Goal: Task Accomplishment & Management: Complete application form

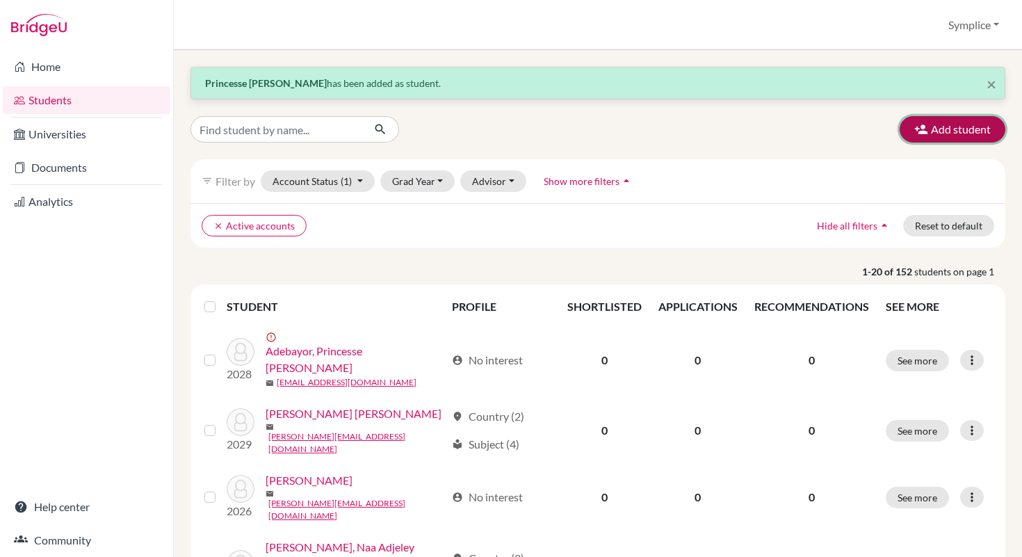
click at [934, 136] on button "Add student" at bounding box center [952, 129] width 106 height 26
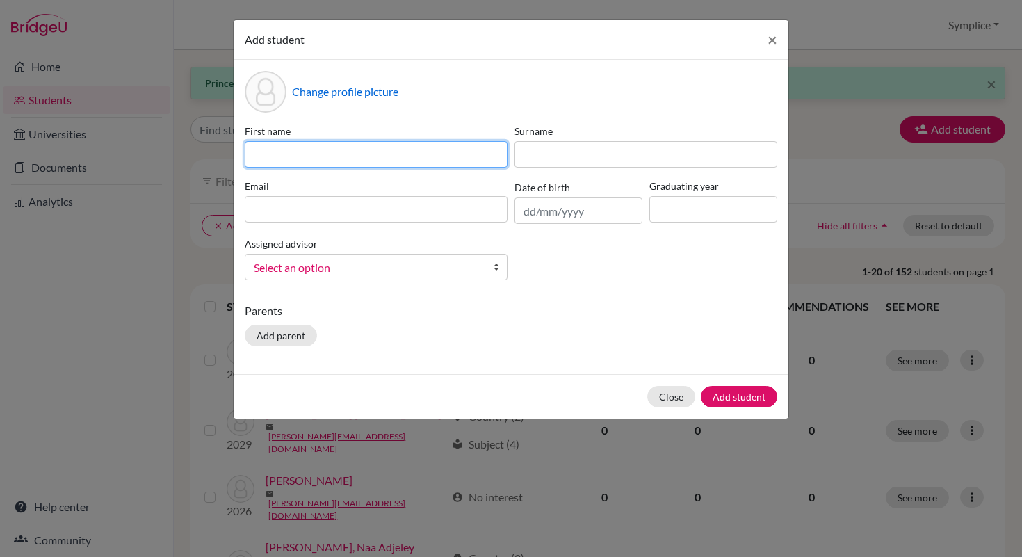
click at [359, 153] on input at bounding box center [376, 154] width 263 height 26
type input "[PERSON_NAME]"
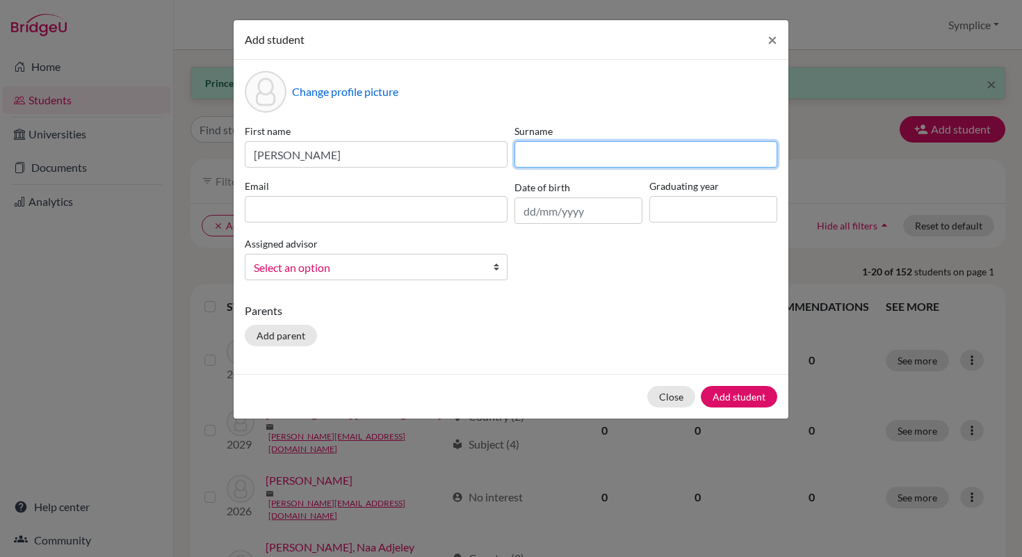
click at [541, 159] on input at bounding box center [645, 154] width 263 height 26
type input "Athodjinou"
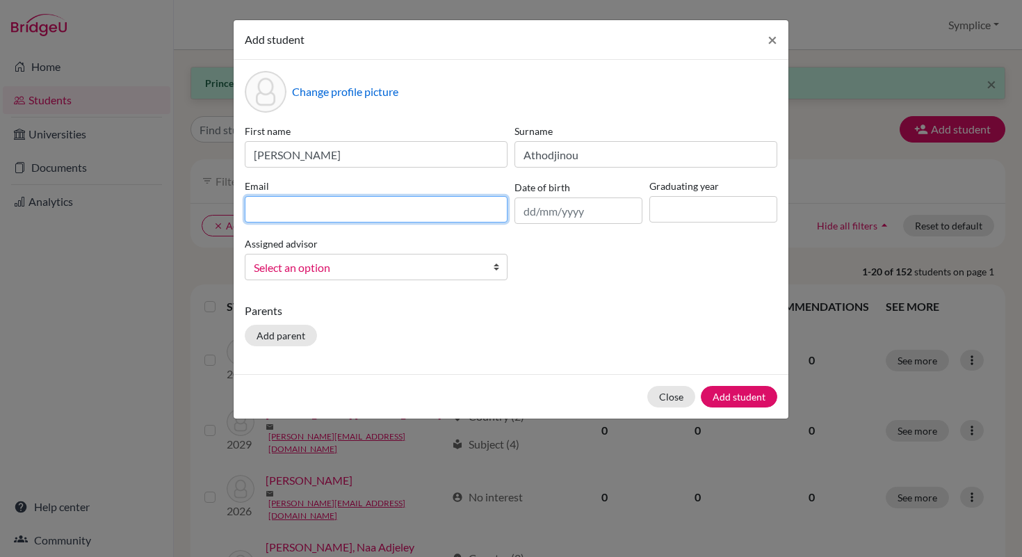
click at [302, 208] on input at bounding box center [376, 209] width 263 height 26
type input "[EMAIL_ADDRESS][DOMAIN_NAME]"
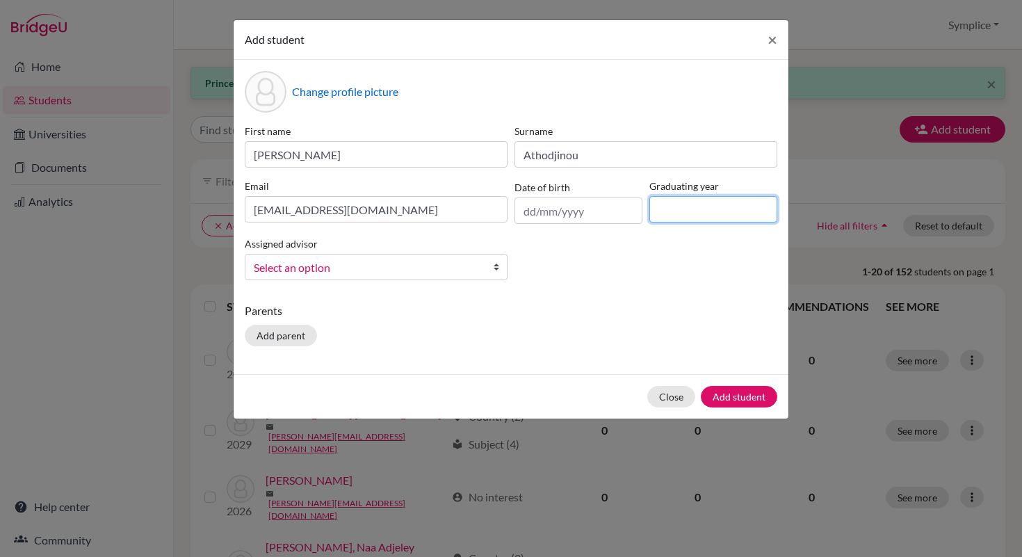
click at [718, 217] on input at bounding box center [713, 209] width 128 height 26
type input "2028"
click at [723, 401] on button "Add student" at bounding box center [739, 397] width 76 height 22
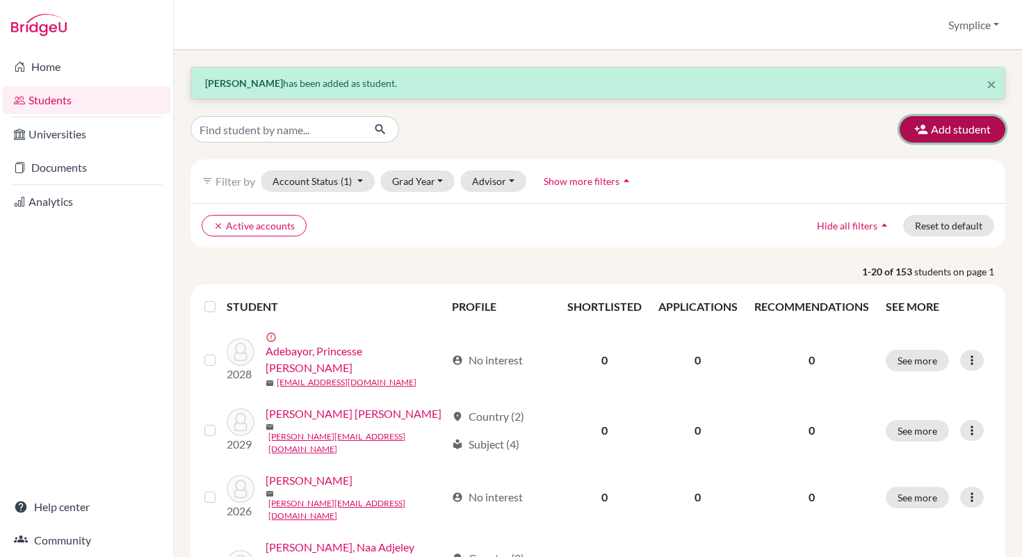
click at [953, 133] on button "Add student" at bounding box center [952, 129] width 106 height 26
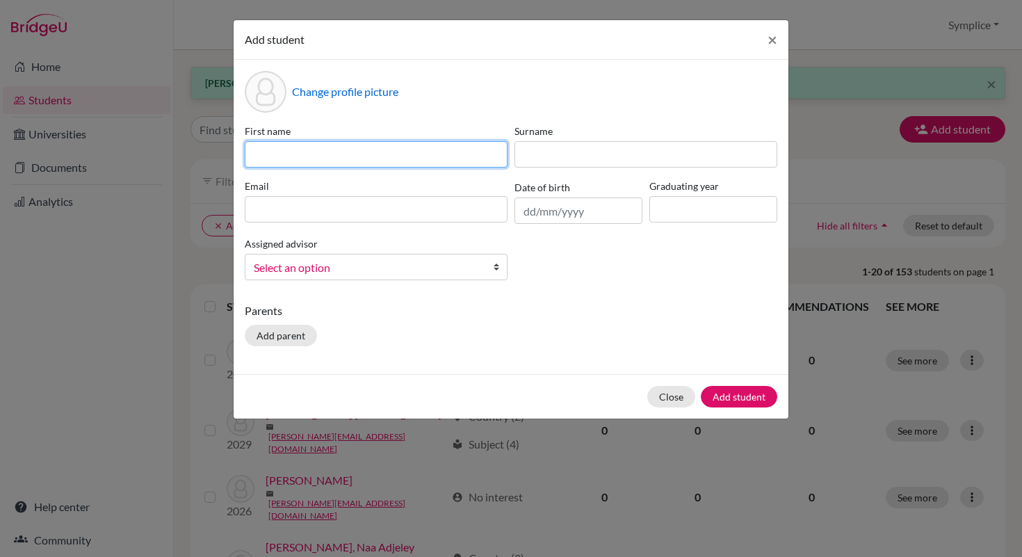
click at [384, 156] on input at bounding box center [376, 154] width 263 height 26
type input "[PERSON_NAME]"
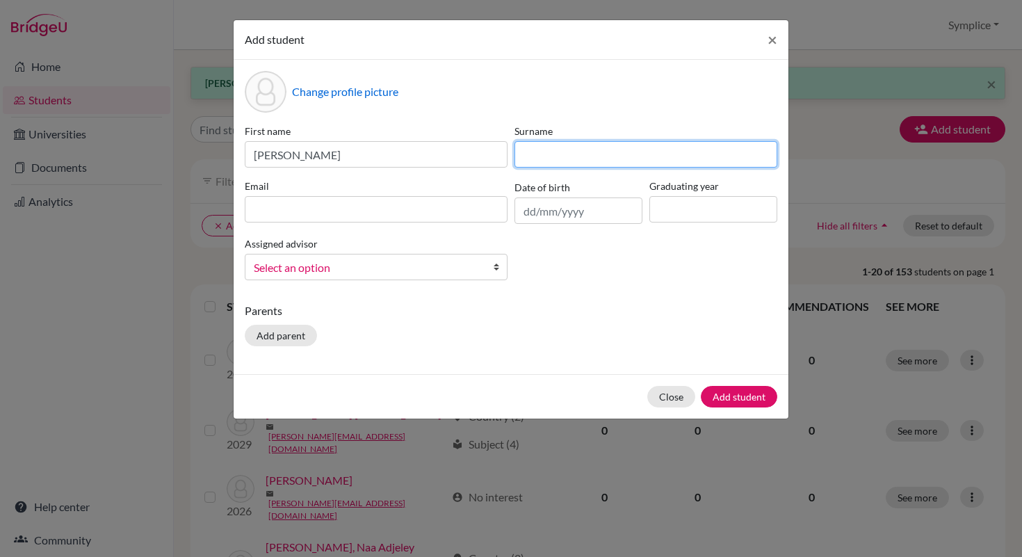
click at [540, 149] on input at bounding box center [645, 154] width 263 height 26
type input "[PERSON_NAME]"
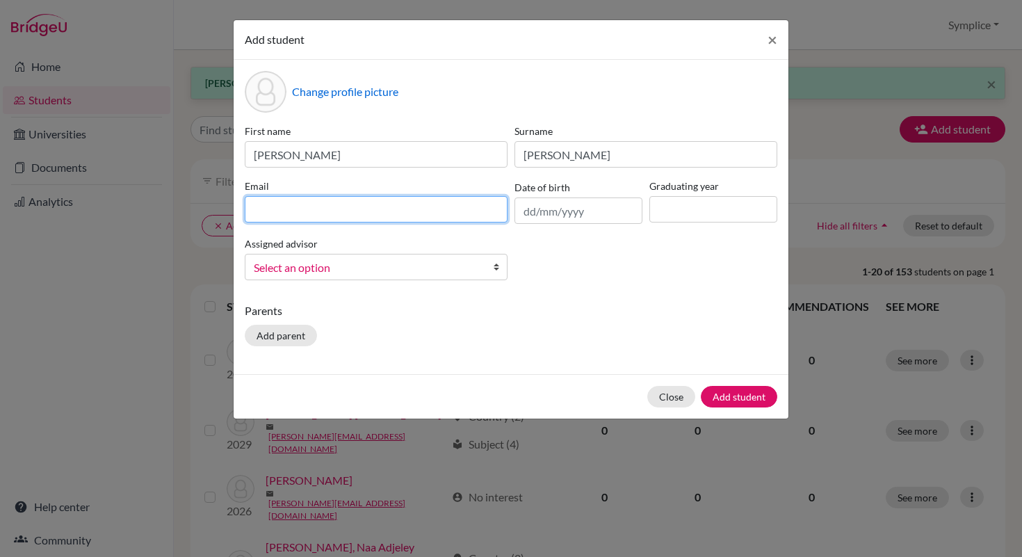
click at [310, 219] on input at bounding box center [376, 209] width 263 height 26
type input "[PERSON_NAME][EMAIL_ADDRESS][DOMAIN_NAME]"
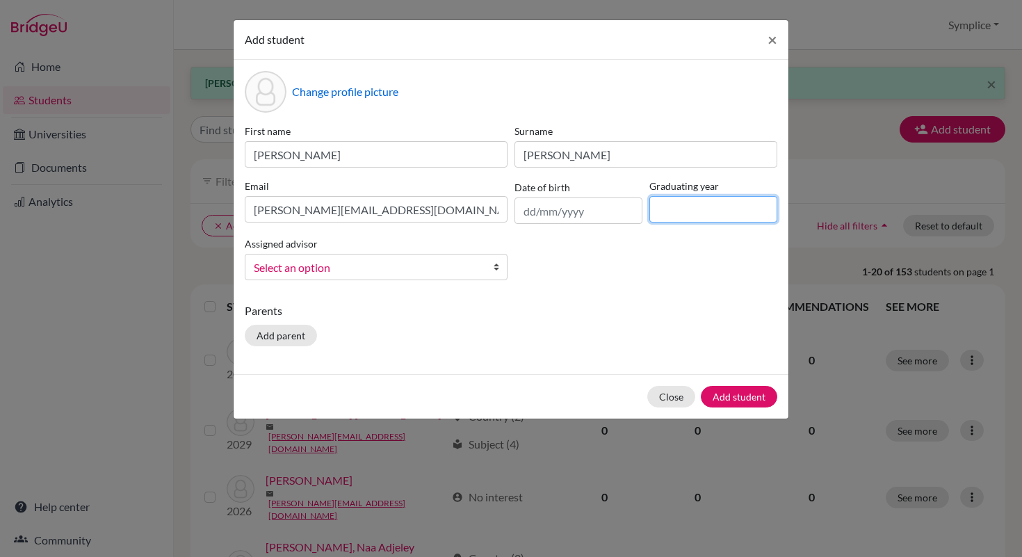
click at [667, 207] on input at bounding box center [713, 209] width 128 height 26
type input "2028"
click at [497, 272] on b at bounding box center [500, 266] width 14 height 25
click at [605, 293] on div "Change profile picture First name [PERSON_NAME] Surname [PERSON_NAME] [PERSON_N…" at bounding box center [511, 217] width 555 height 314
click at [731, 392] on button "Add student" at bounding box center [739, 397] width 76 height 22
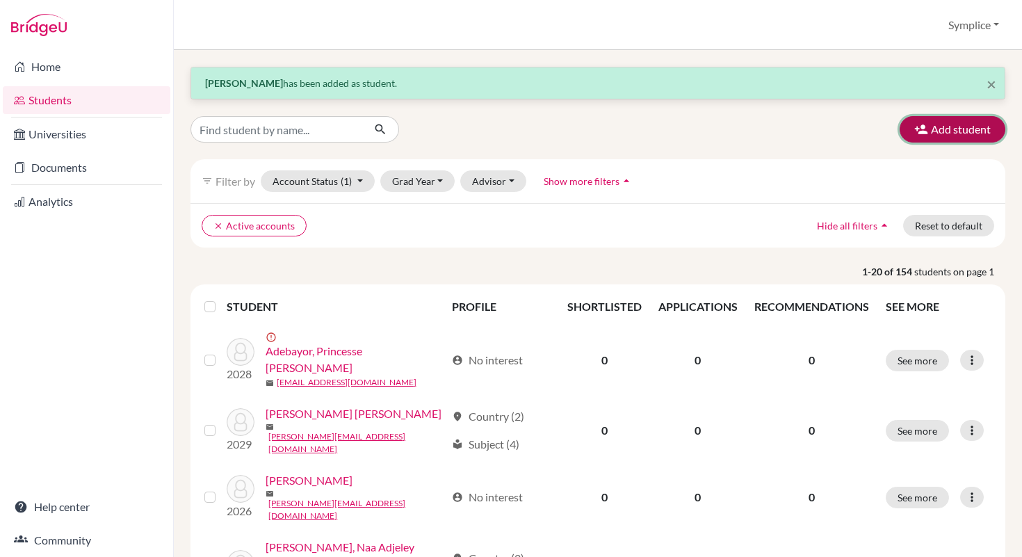
click at [945, 126] on button "Add student" at bounding box center [952, 129] width 106 height 26
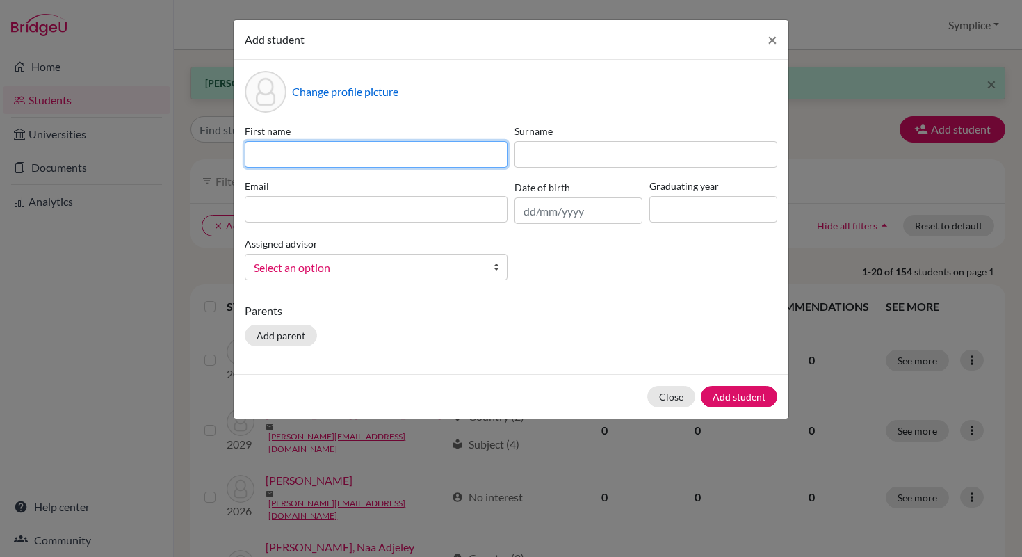
click at [389, 159] on input at bounding box center [376, 154] width 263 height 26
type input "[PERSON_NAME]"
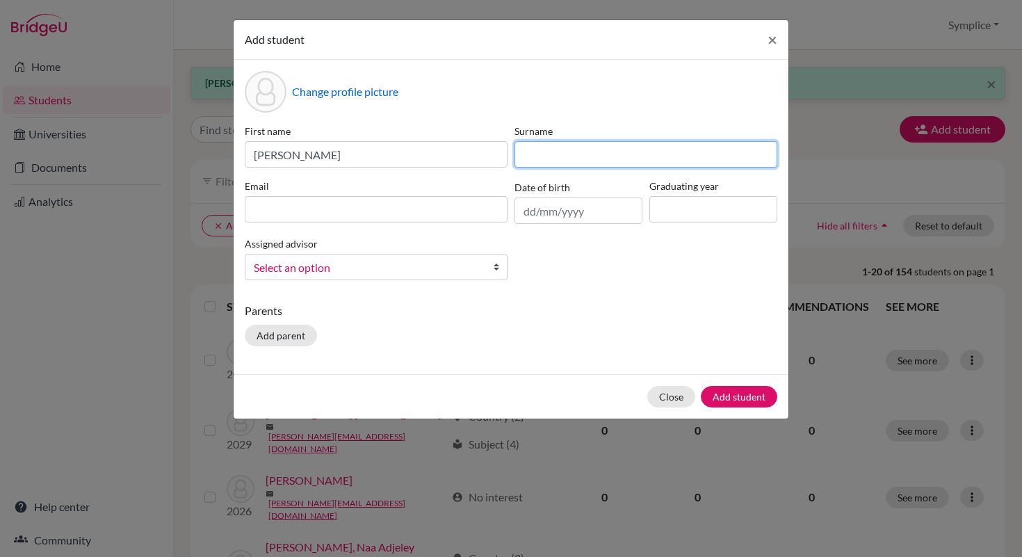
click at [542, 162] on input at bounding box center [645, 154] width 263 height 26
type input "Cheruvu"
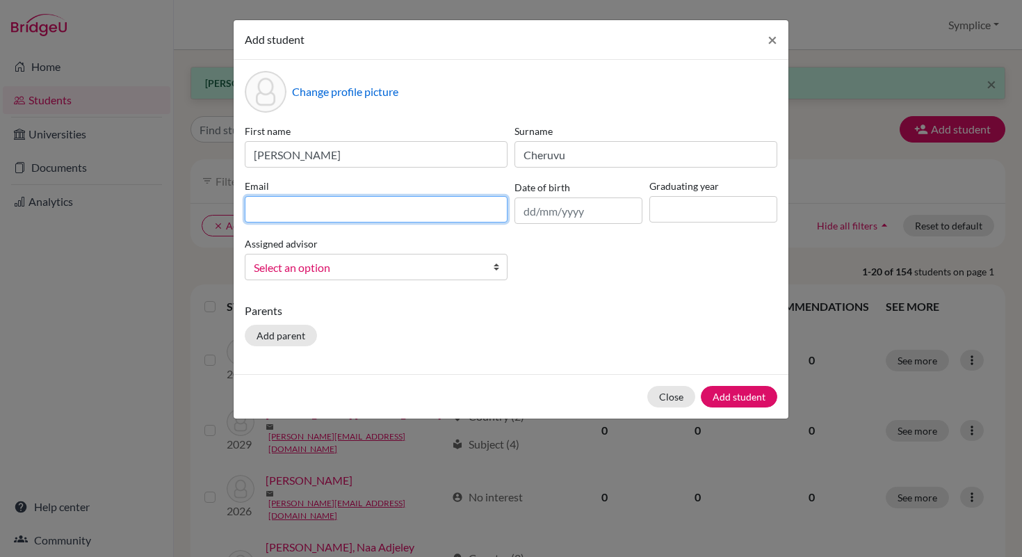
click at [350, 207] on input at bounding box center [376, 209] width 263 height 26
type input "[PERSON_NAME][EMAIL_ADDRESS][DOMAIN_NAME]"
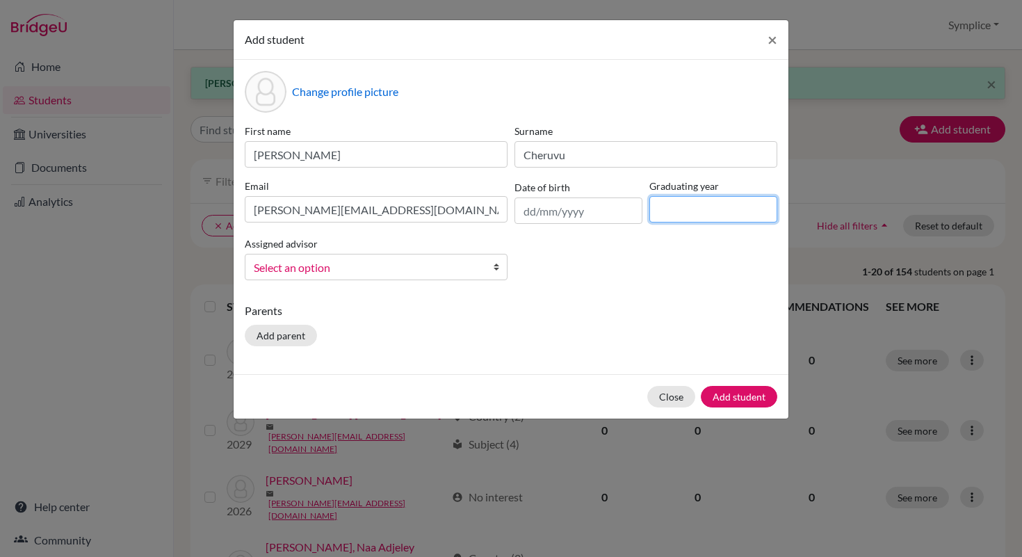
click at [667, 219] on input at bounding box center [713, 209] width 128 height 26
type input "2028"
click at [724, 396] on button "Add student" at bounding box center [739, 397] width 76 height 22
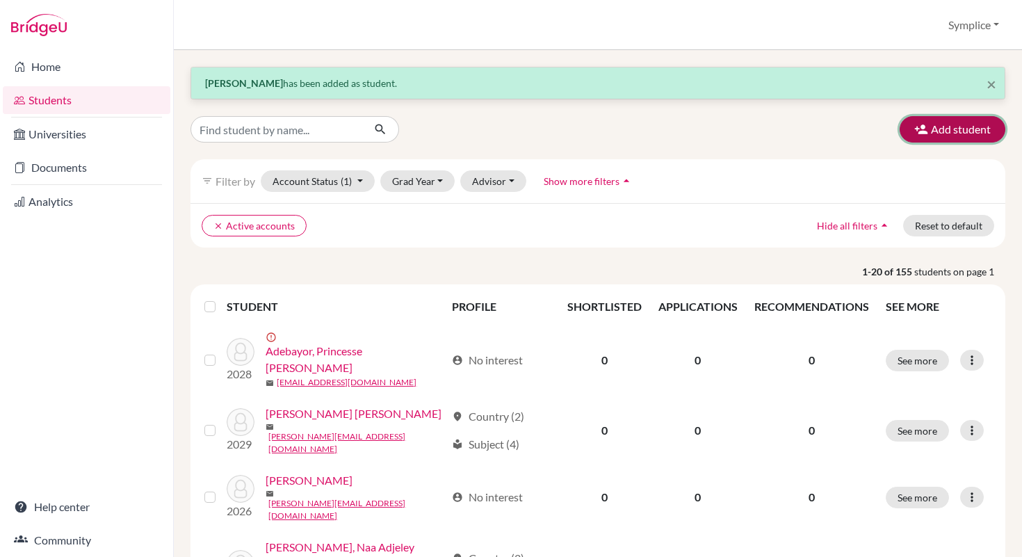
click at [965, 129] on button "Add student" at bounding box center [952, 129] width 106 height 26
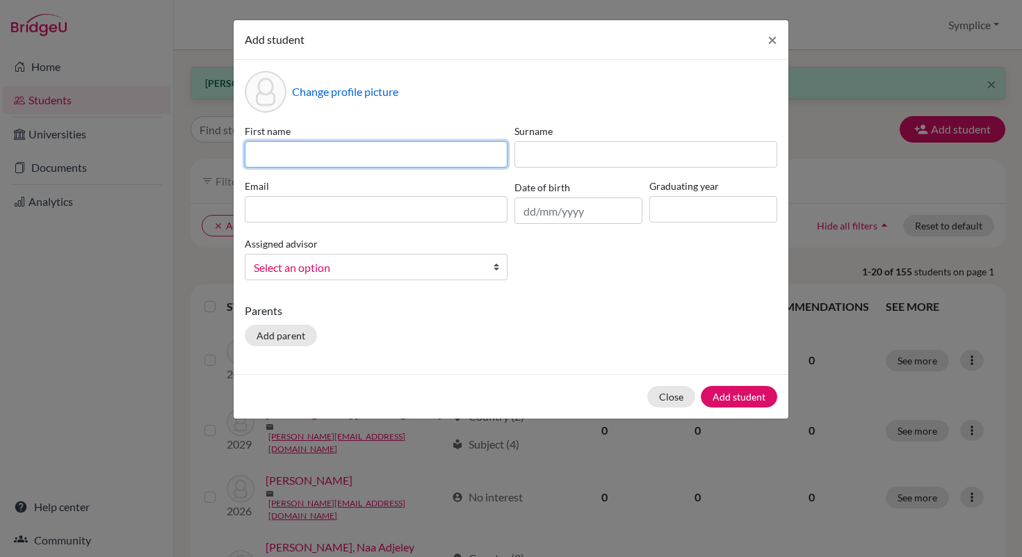
click at [438, 153] on input at bounding box center [376, 154] width 263 height 26
type input "[PERSON_NAME]"
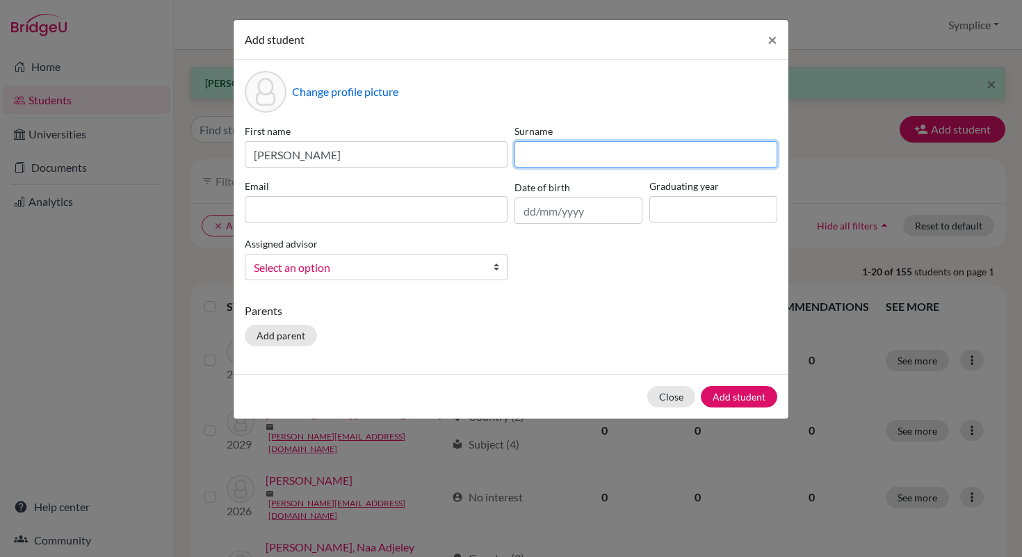
click at [552, 148] on input at bounding box center [645, 154] width 263 height 26
type input "Dowuona"
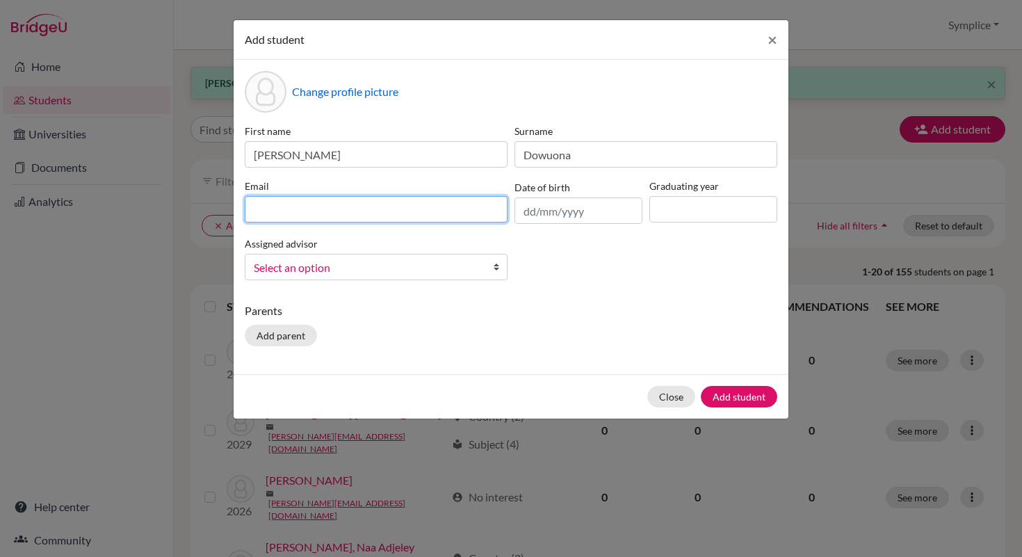
click at [368, 213] on input at bounding box center [376, 209] width 263 height 26
type input "[PERSON_NAME][EMAIL_ADDRESS][DOMAIN_NAME]"
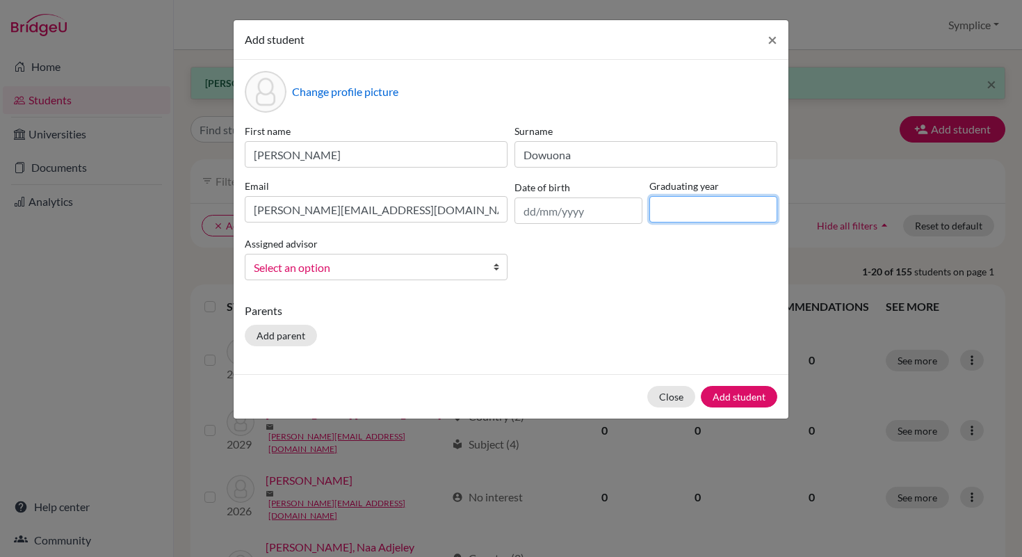
click at [676, 213] on input at bounding box center [713, 209] width 128 height 26
type input "2028"
click at [753, 402] on button "Add student" at bounding box center [739, 397] width 76 height 22
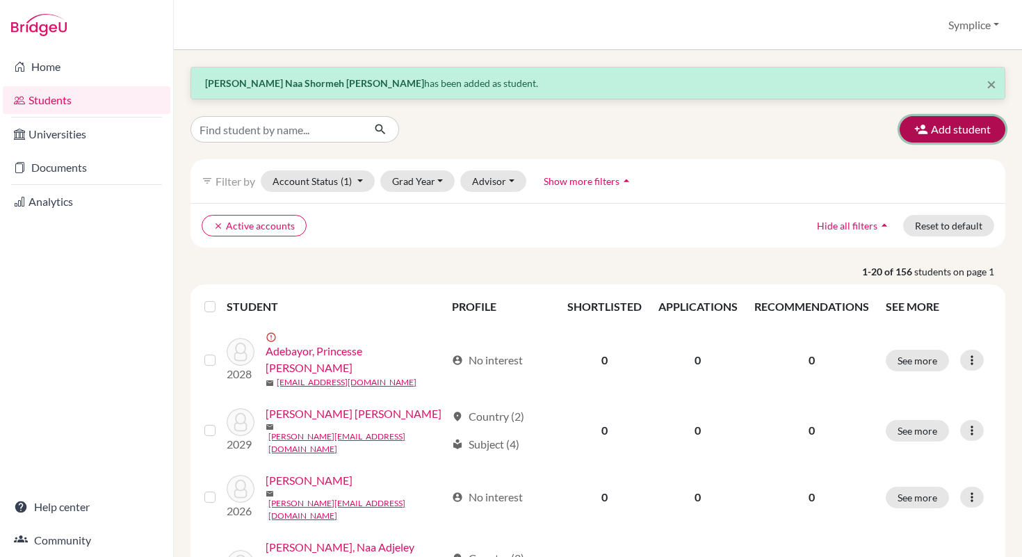
click at [949, 123] on button "Add student" at bounding box center [952, 129] width 106 height 26
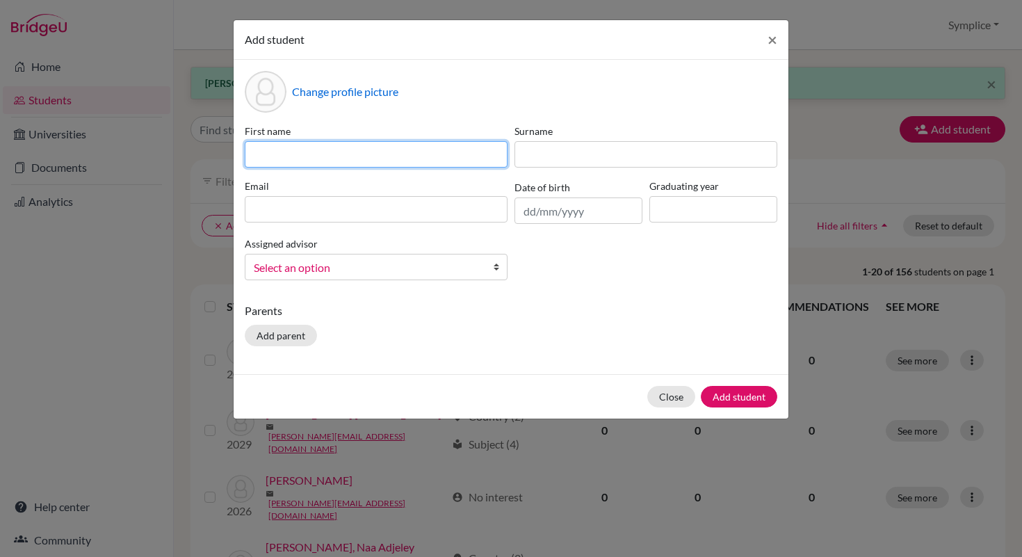
click at [452, 162] on input at bounding box center [376, 154] width 263 height 26
type input "Haddijatou"
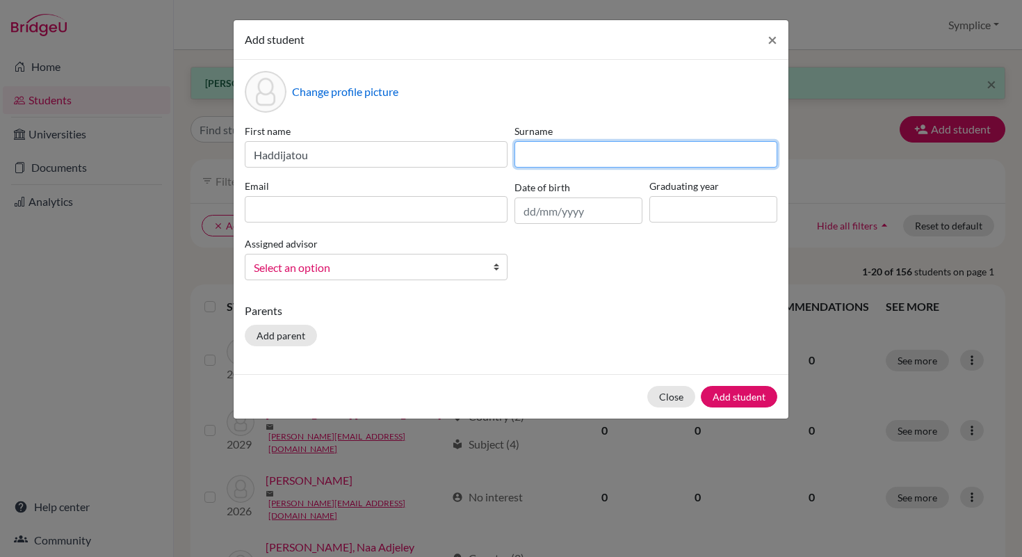
click at [614, 156] on input at bounding box center [645, 154] width 263 height 26
type input "[PERSON_NAME]"
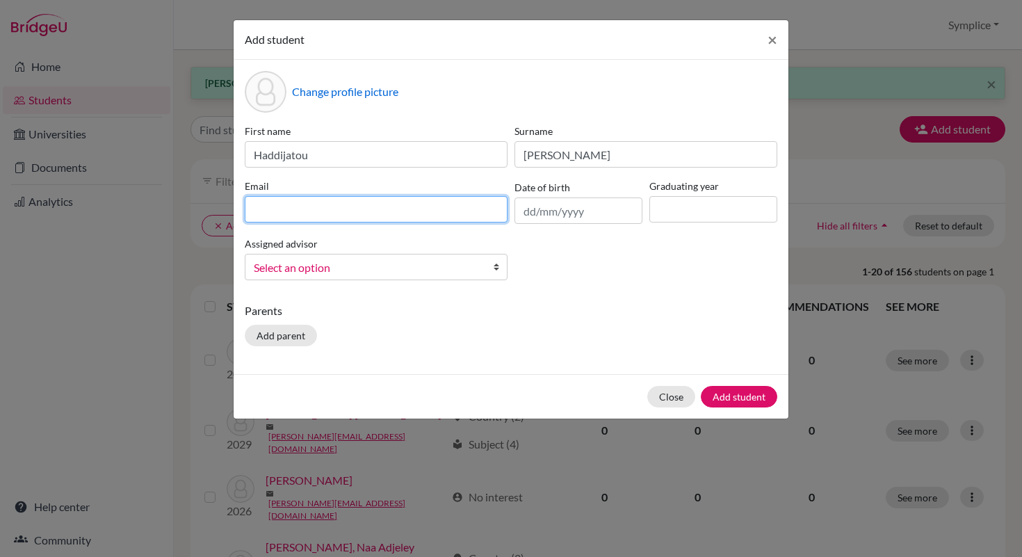
click at [358, 218] on input at bounding box center [376, 209] width 263 height 26
type input "[PERSON_NAME][EMAIL_ADDRESS][DOMAIN_NAME]"
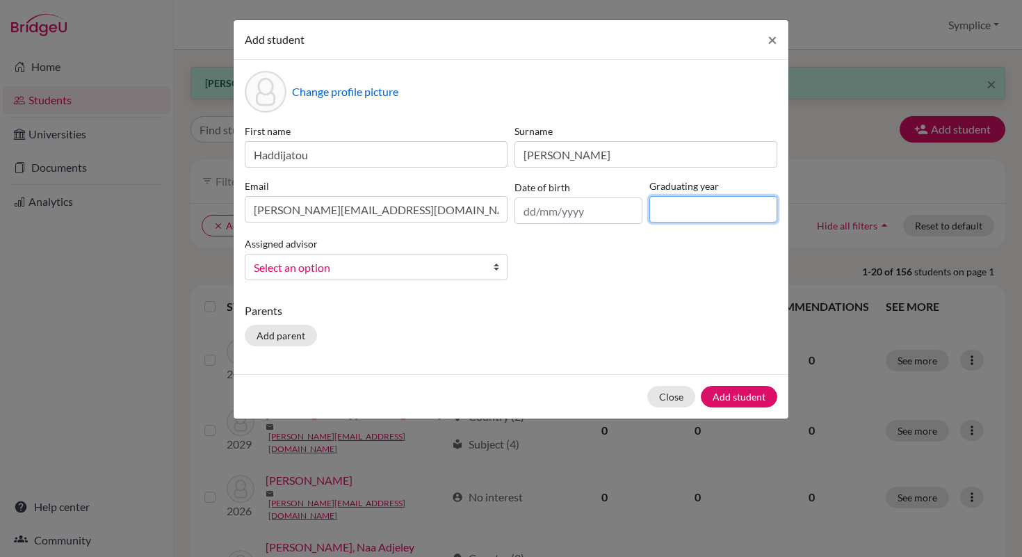
click at [700, 208] on input at bounding box center [713, 209] width 128 height 26
type input "2028"
click at [742, 403] on button "Add student" at bounding box center [739, 397] width 76 height 22
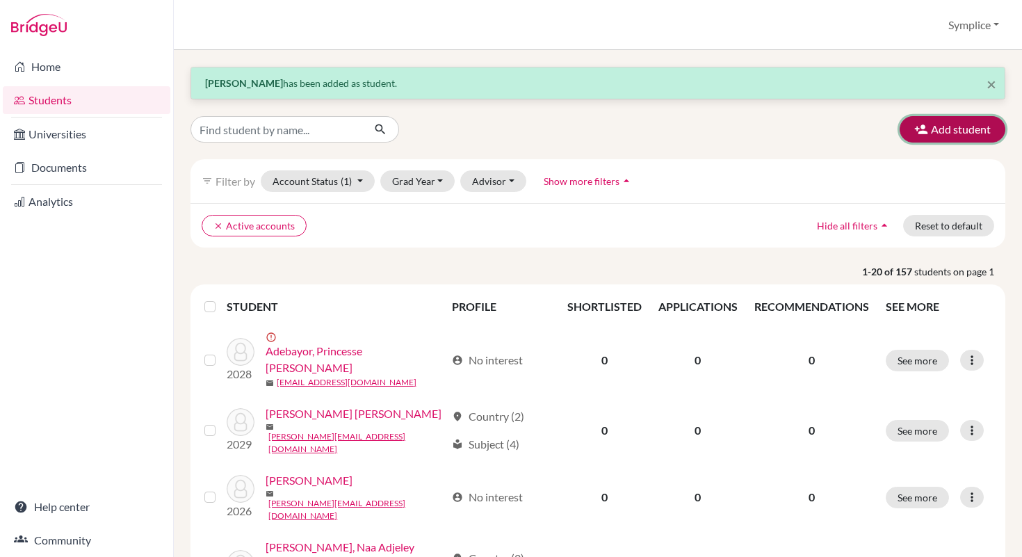
click at [949, 128] on button "Add student" at bounding box center [952, 129] width 106 height 26
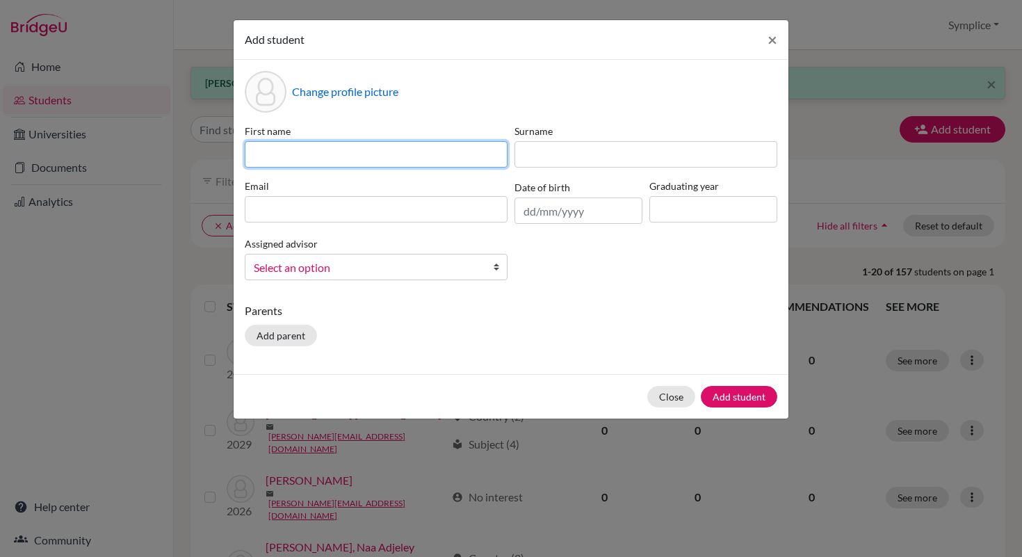
click at [473, 149] on input at bounding box center [376, 154] width 263 height 26
type input "L"
type input "[PERSON_NAME]"
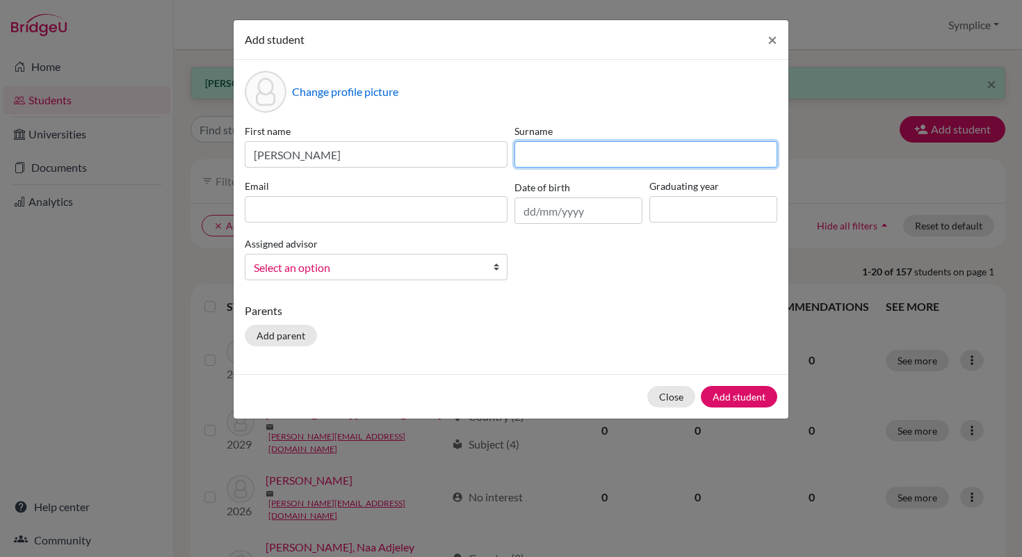
click at [554, 158] on input at bounding box center [645, 154] width 263 height 26
type input "[PERSON_NAME]"
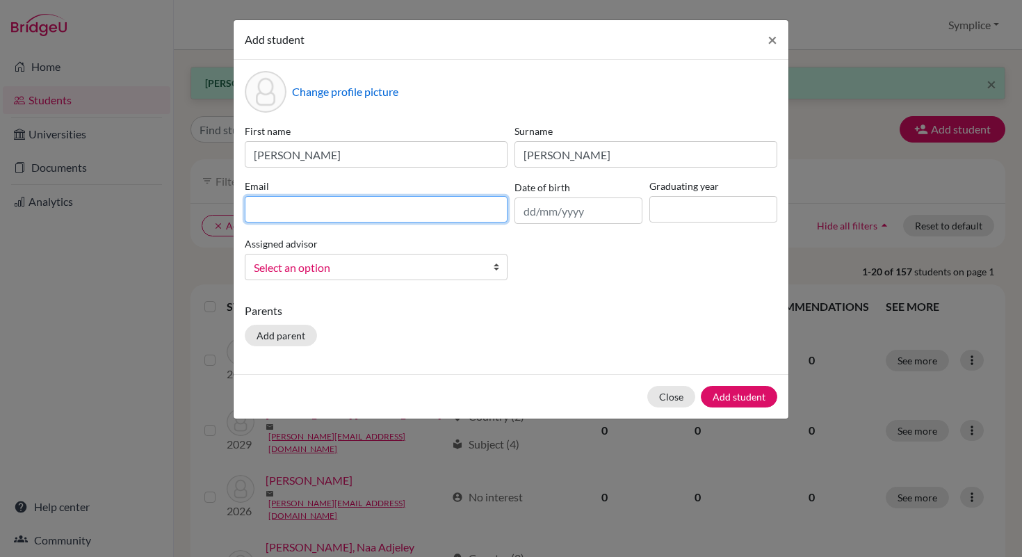
click at [371, 215] on input at bounding box center [376, 209] width 263 height 26
type input "[PERSON_NAME][EMAIL_ADDRESS][DOMAIN_NAME]"
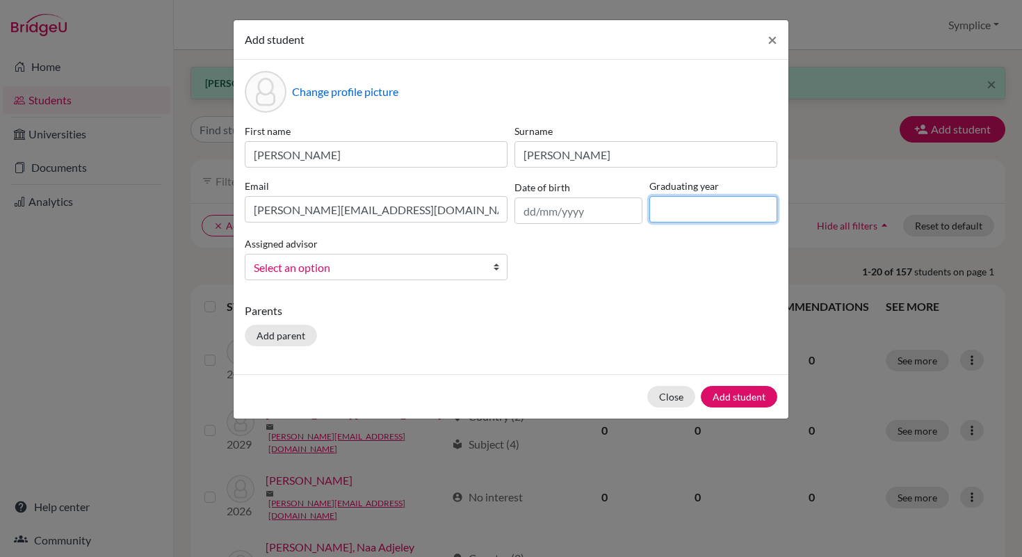
click at [679, 215] on input at bounding box center [713, 209] width 128 height 26
type input "2028"
click at [733, 402] on button "Add student" at bounding box center [739, 397] width 76 height 22
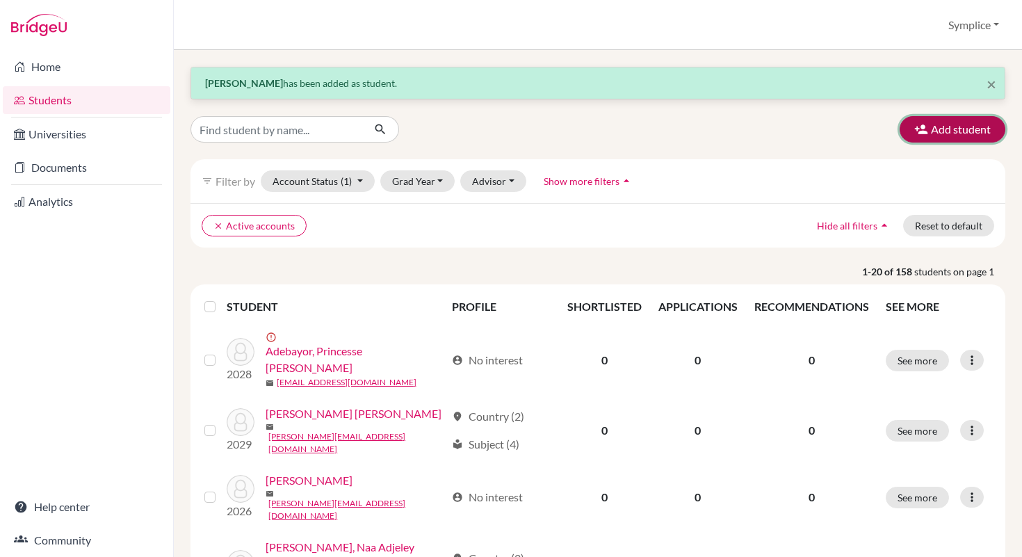
click at [959, 136] on button "Add student" at bounding box center [952, 129] width 106 height 26
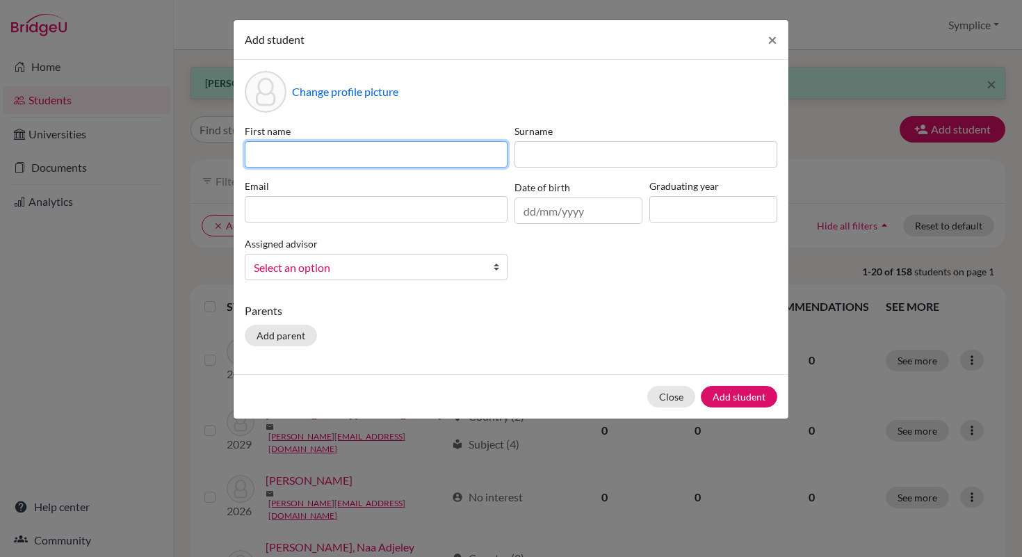
click at [436, 152] on input at bounding box center [376, 154] width 263 height 26
type input "[PERSON_NAME] [PERSON_NAME]"
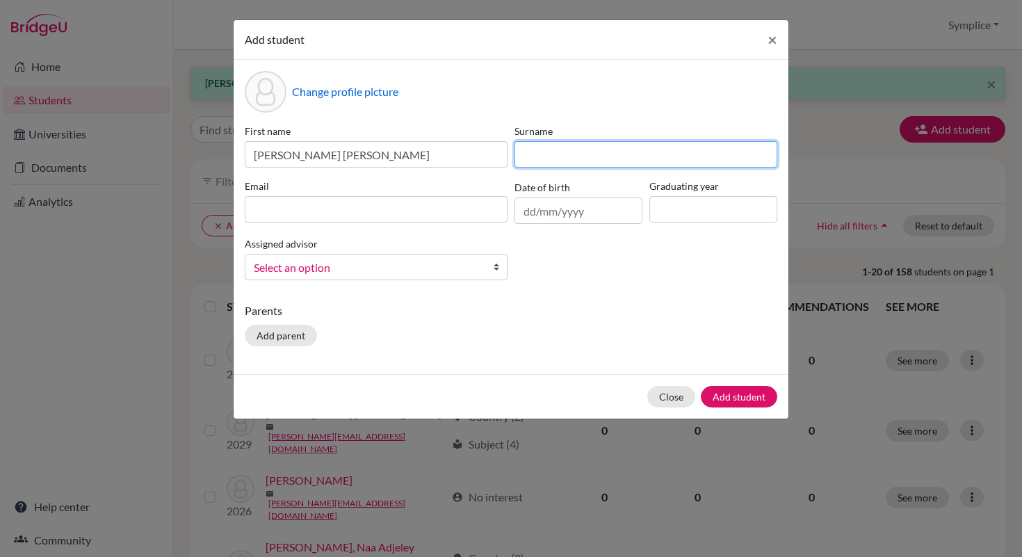
click at [592, 161] on input at bounding box center [645, 154] width 263 height 26
type input "Mattouk"
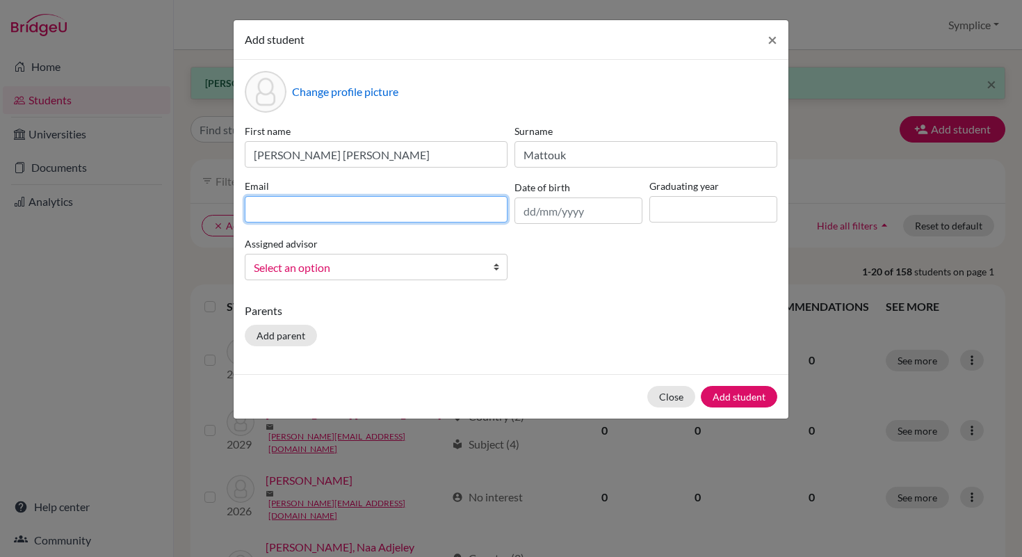
click at [428, 204] on input at bounding box center [376, 209] width 263 height 26
type input "[EMAIL_ADDRESS][DOMAIN_NAME]"
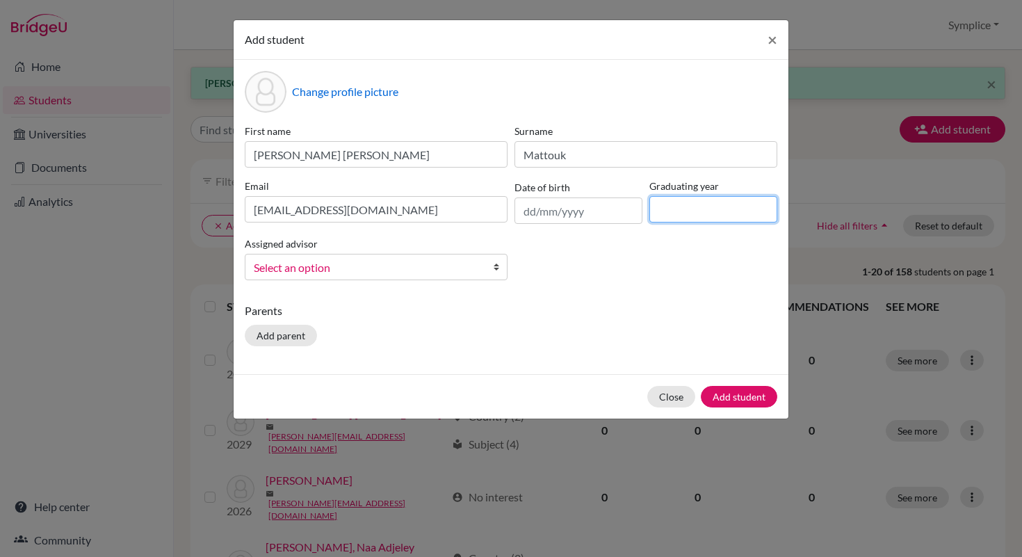
click at [674, 221] on input at bounding box center [713, 209] width 128 height 26
type input "2028"
click at [731, 400] on button "Add student" at bounding box center [739, 397] width 76 height 22
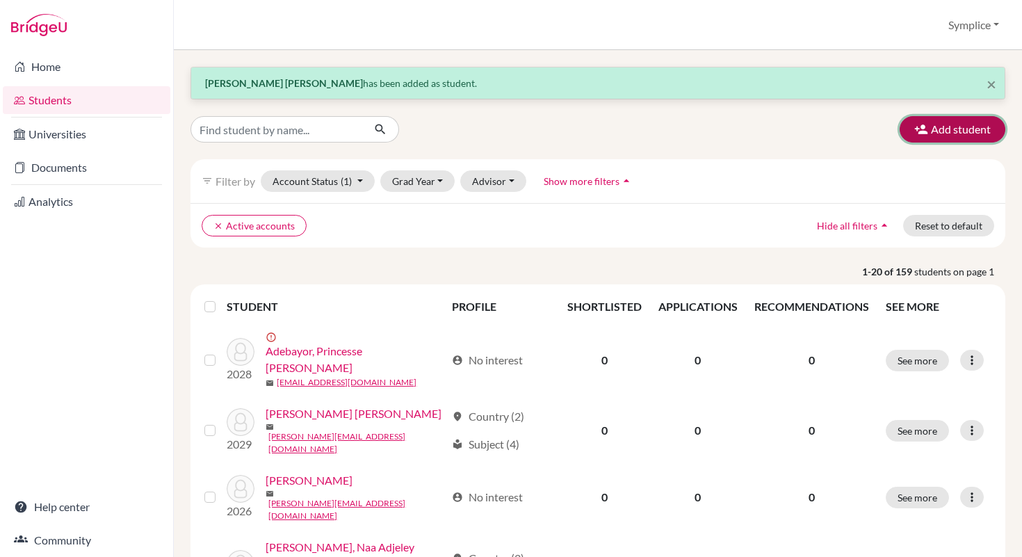
click at [954, 124] on button "Add student" at bounding box center [952, 129] width 106 height 26
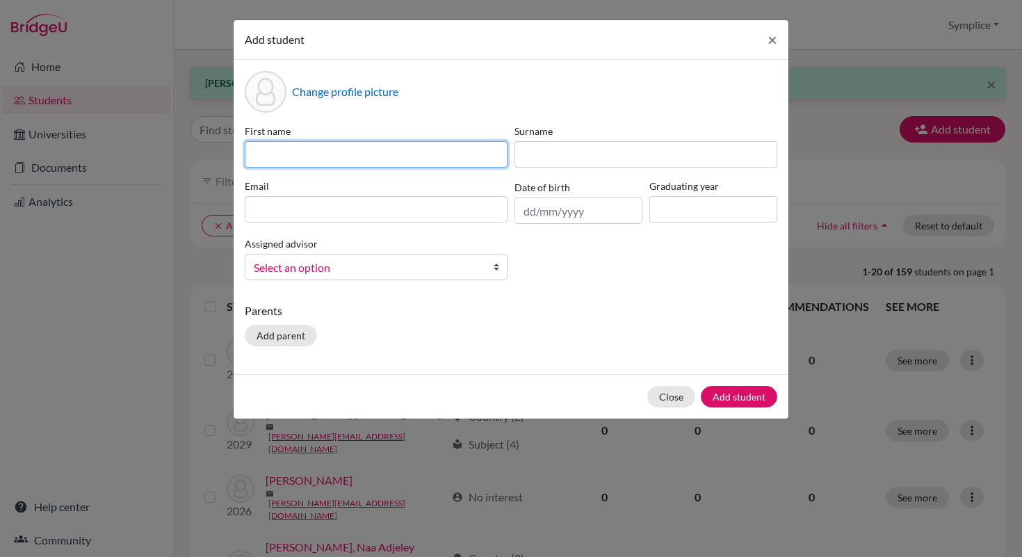
click at [338, 152] on input at bounding box center [376, 154] width 263 height 26
type input "Mubarik"
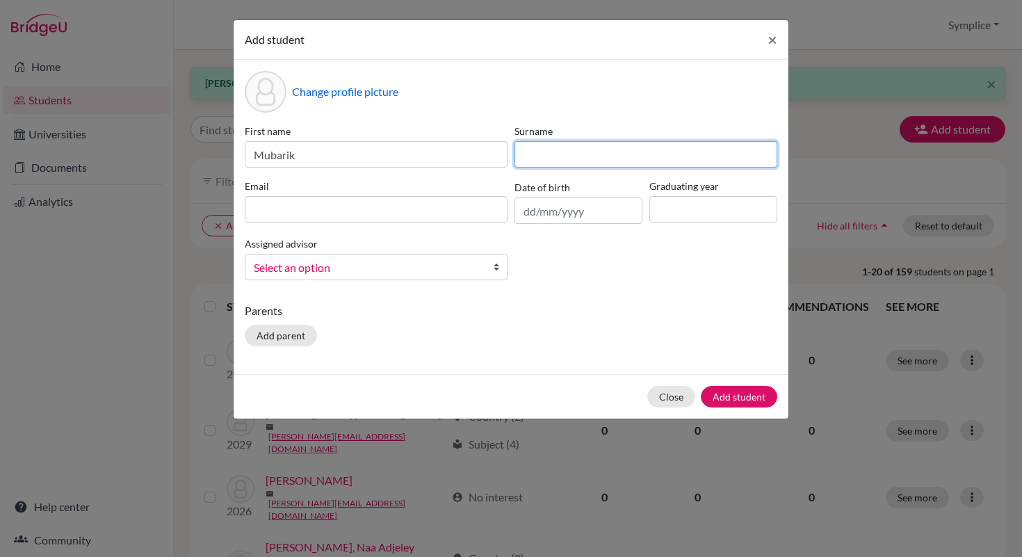
click at [536, 158] on input at bounding box center [645, 154] width 263 height 26
type input "[PERSON_NAME]"
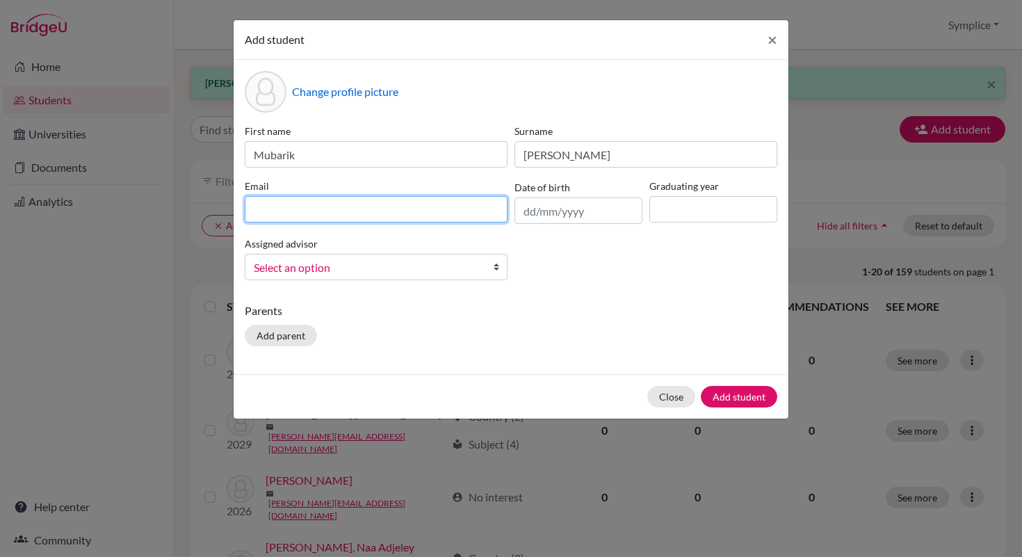
click at [361, 216] on input at bounding box center [376, 209] width 263 height 26
type input "[PERSON_NAME][EMAIL_ADDRESS][DOMAIN_NAME]"
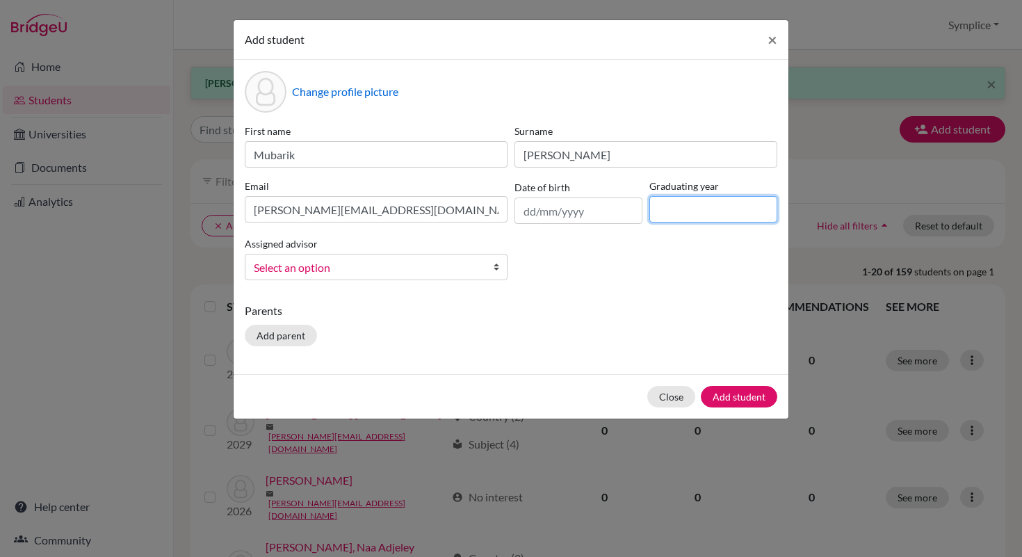
click at [664, 210] on input at bounding box center [713, 209] width 128 height 26
type input "2028"
click at [741, 392] on button "Add student" at bounding box center [739, 397] width 76 height 22
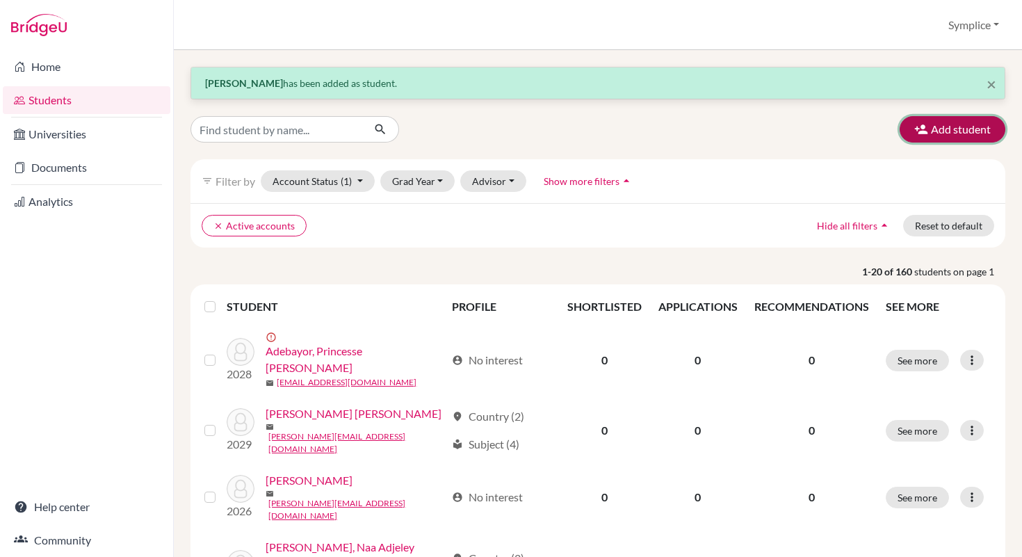
click at [954, 127] on button "Add student" at bounding box center [952, 129] width 106 height 26
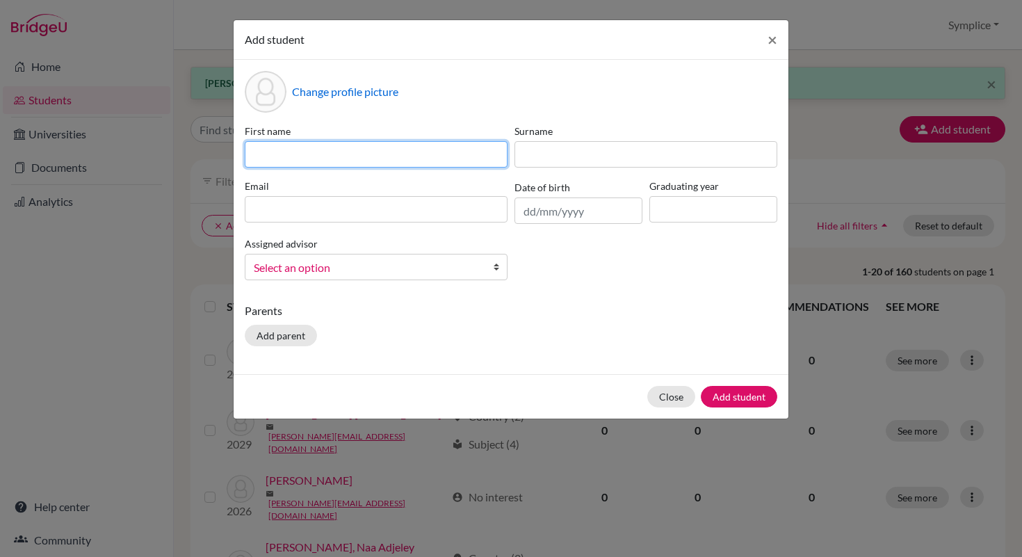
click at [336, 156] on input at bounding box center [376, 154] width 263 height 26
type input "Hayley"
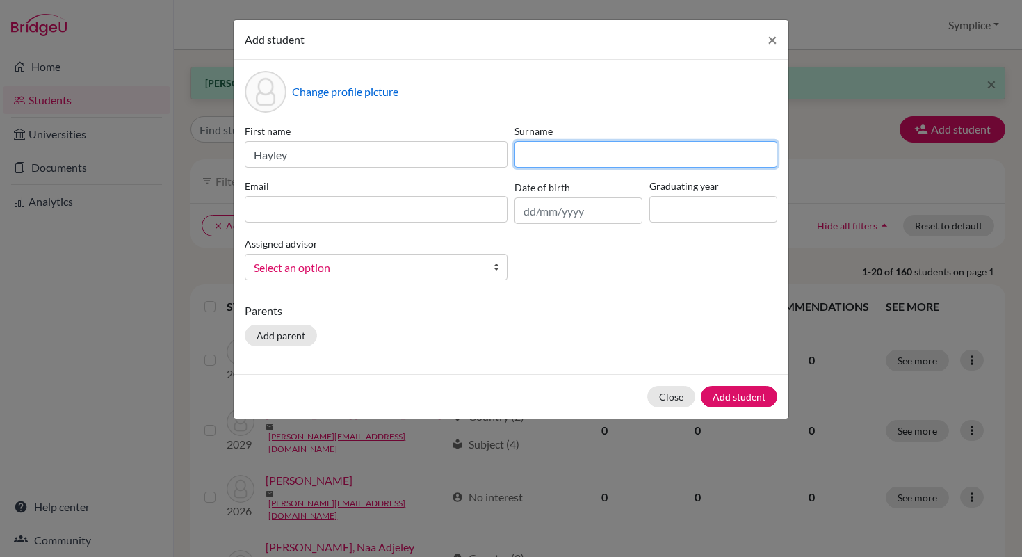
click at [539, 158] on input at bounding box center [645, 154] width 263 height 26
type input "Odendaal"
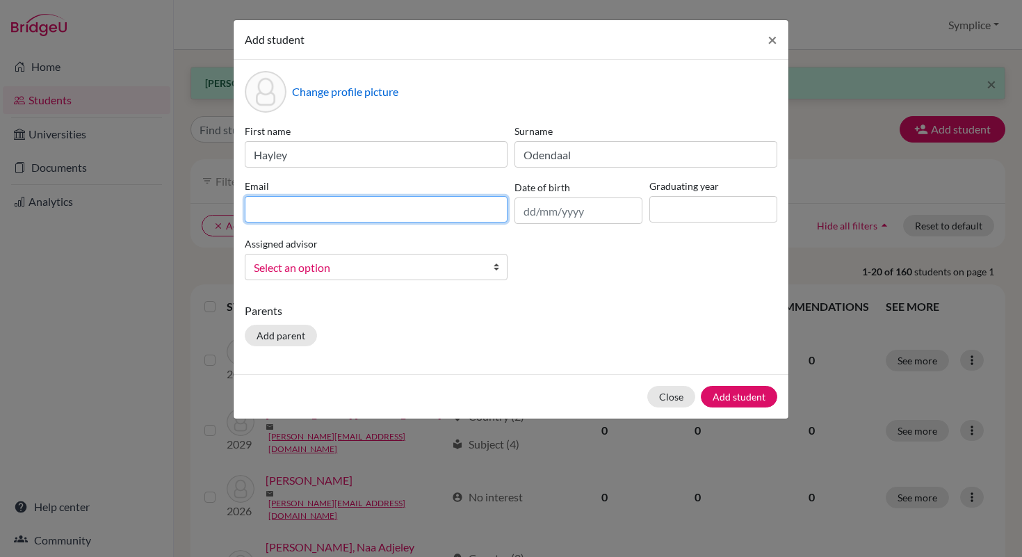
click at [346, 213] on input at bounding box center [376, 209] width 263 height 26
type input "[EMAIL_ADDRESS][DOMAIN_NAME]"
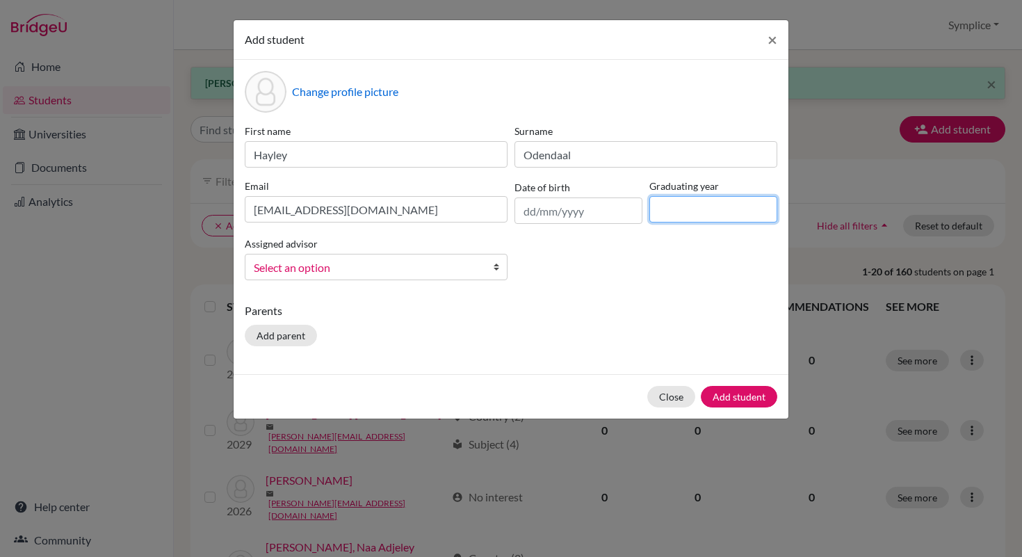
click at [661, 218] on input at bounding box center [713, 209] width 128 height 26
type input "2028"
click at [734, 390] on button "Add student" at bounding box center [739, 397] width 76 height 22
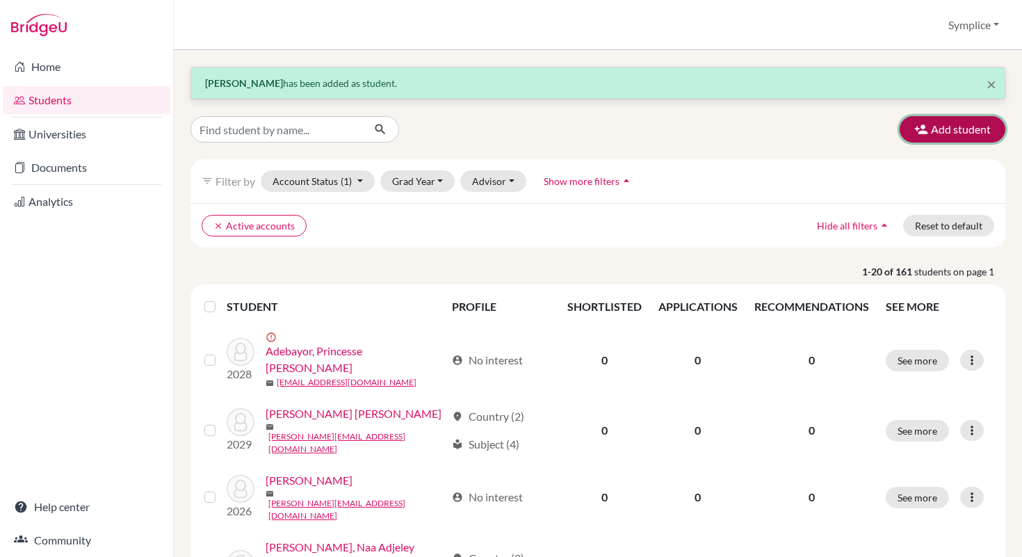
click at [946, 138] on button "Add student" at bounding box center [952, 129] width 106 height 26
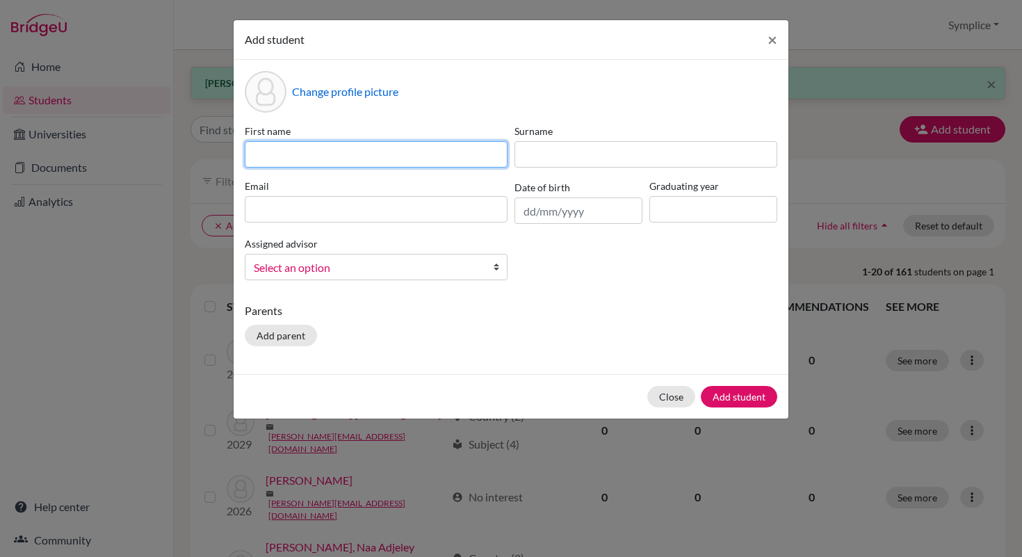
click at [466, 160] on input at bounding box center [376, 154] width 263 height 26
type input "[PERSON_NAME]"
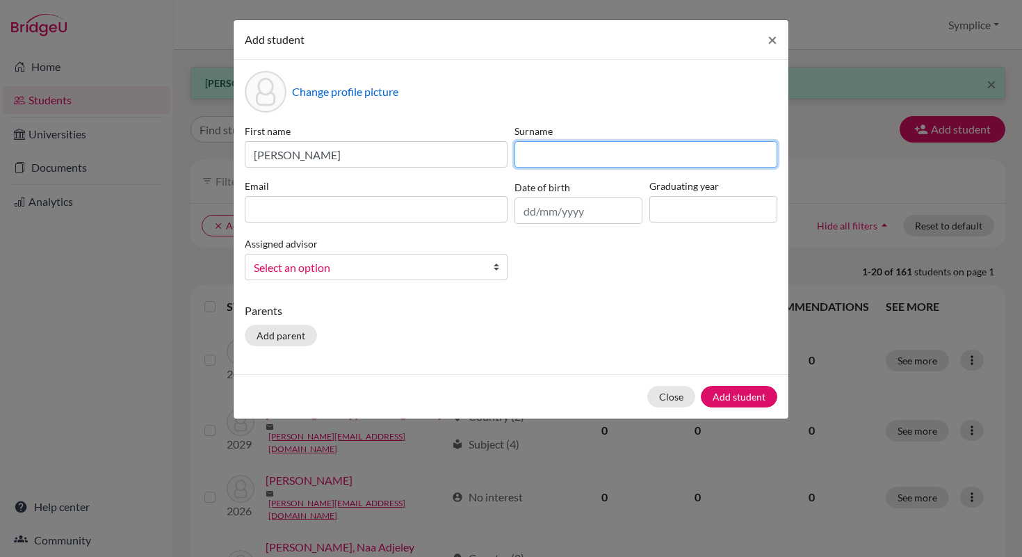
click at [583, 158] on input at bounding box center [645, 154] width 263 height 26
type input "[PERSON_NAME]"
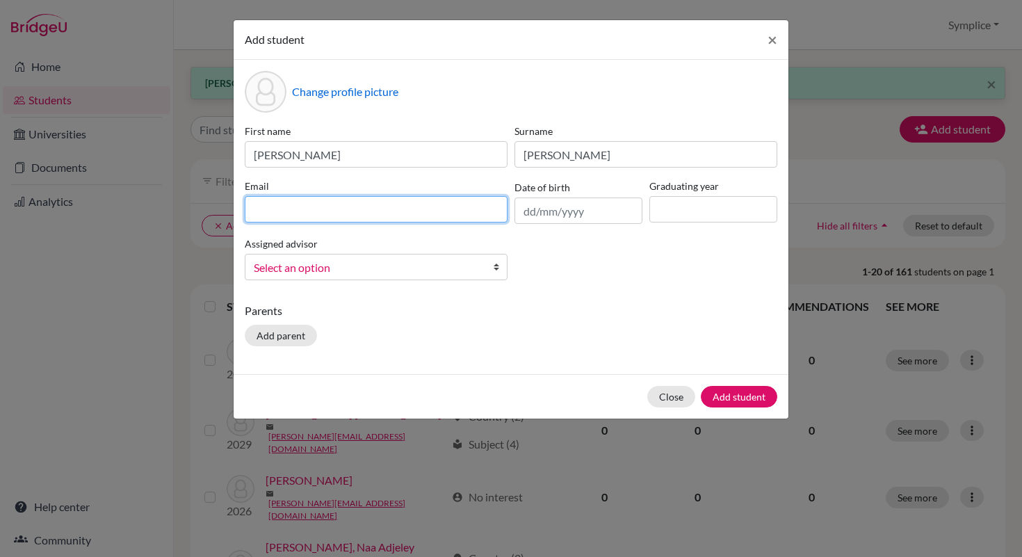
click at [380, 208] on input at bounding box center [376, 209] width 263 height 26
type input "[PERSON_NAME][EMAIL_ADDRESS][PERSON_NAME][DOMAIN_NAME]"
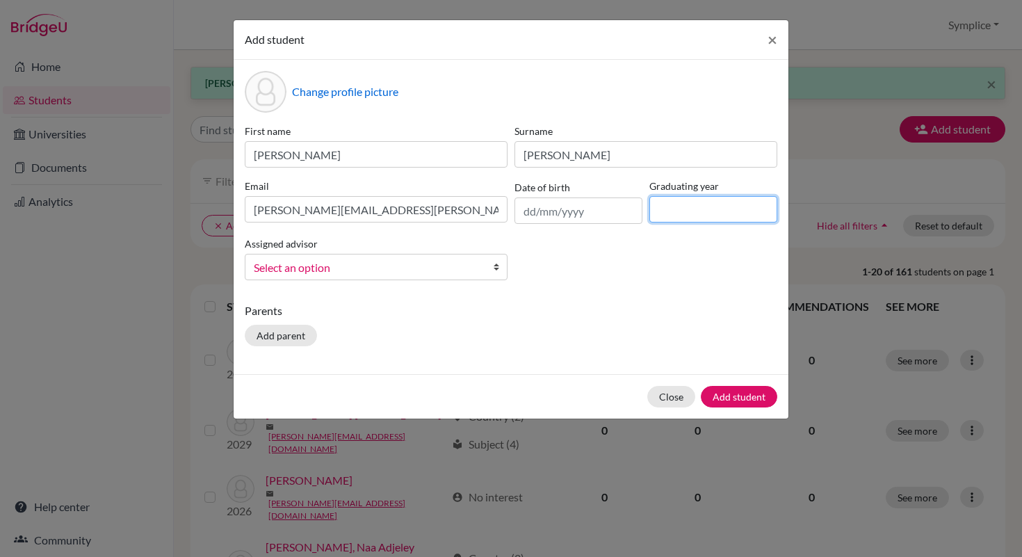
click at [676, 209] on input at bounding box center [713, 209] width 128 height 26
type input "2028"
click at [744, 394] on button "Add student" at bounding box center [739, 397] width 76 height 22
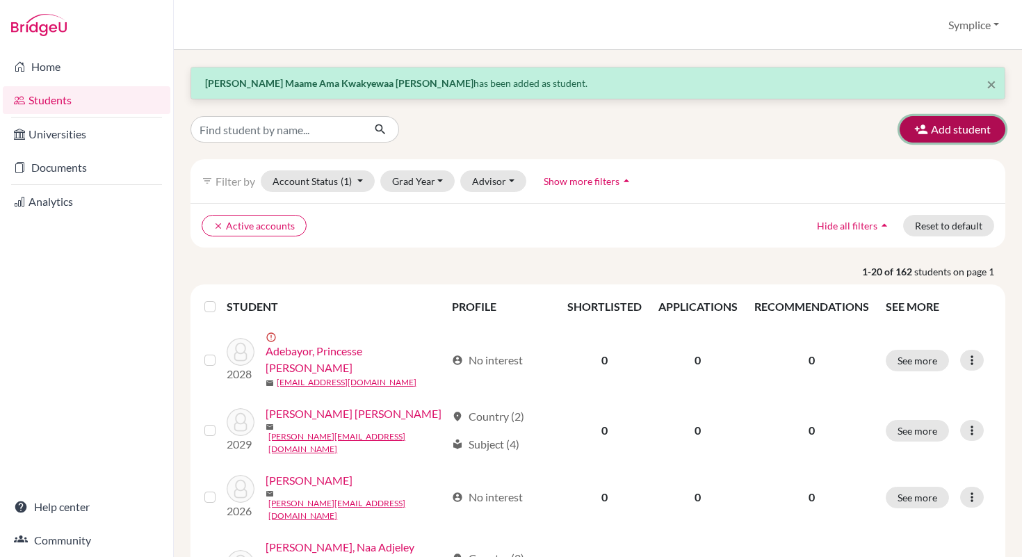
click at [947, 137] on button "Add student" at bounding box center [952, 129] width 106 height 26
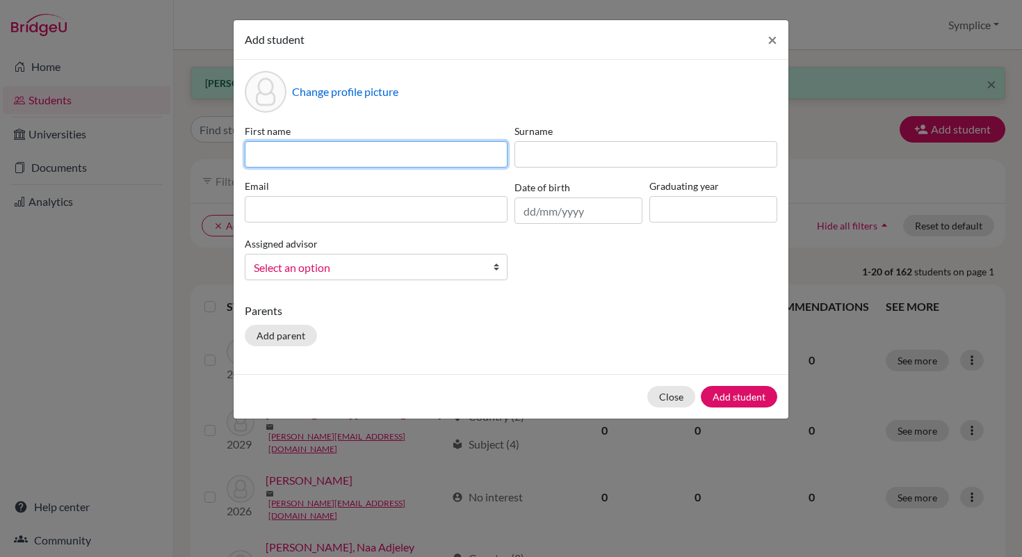
click at [354, 149] on input at bounding box center [376, 154] width 263 height 26
type input "[PERSON_NAME]"
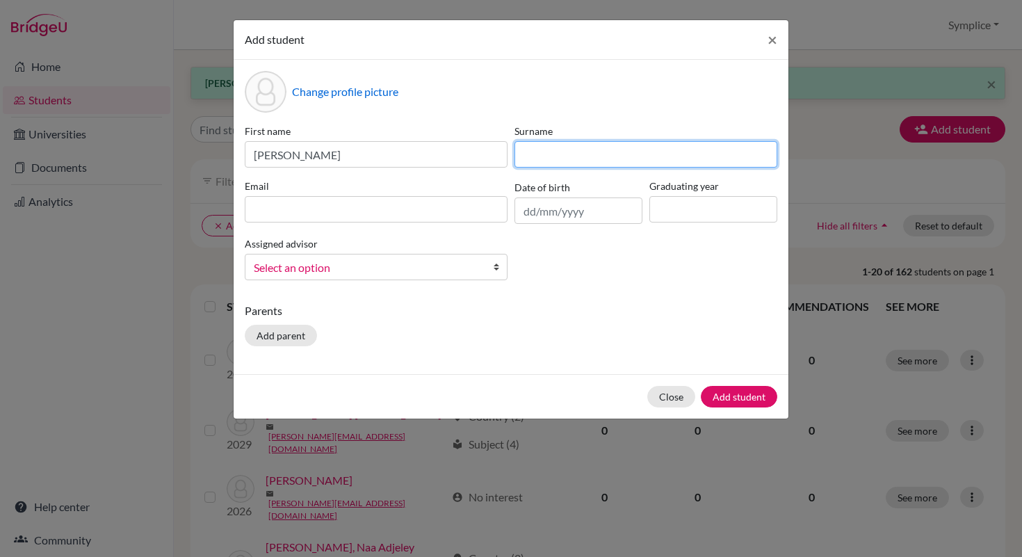
click at [543, 151] on input at bounding box center [645, 154] width 263 height 26
type input "[PERSON_NAME]"
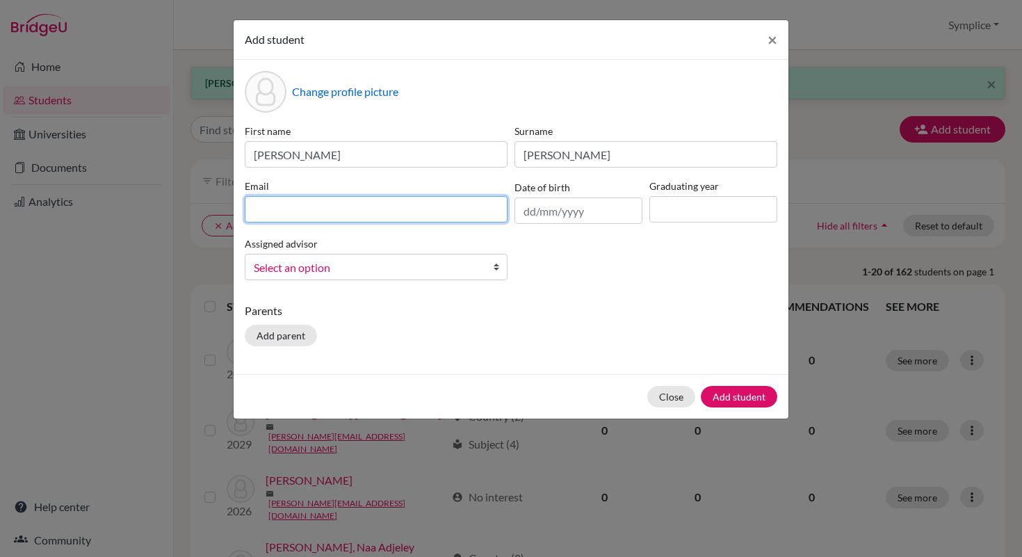
click at [272, 209] on input at bounding box center [376, 209] width 263 height 26
click at [258, 215] on input "[PERSON_NAME][EMAIL_ADDRESS][DOMAIN_NAME]" at bounding box center [376, 209] width 263 height 26
type input "[EMAIL_ADDRESS][PERSON_NAME][DOMAIN_NAME]"
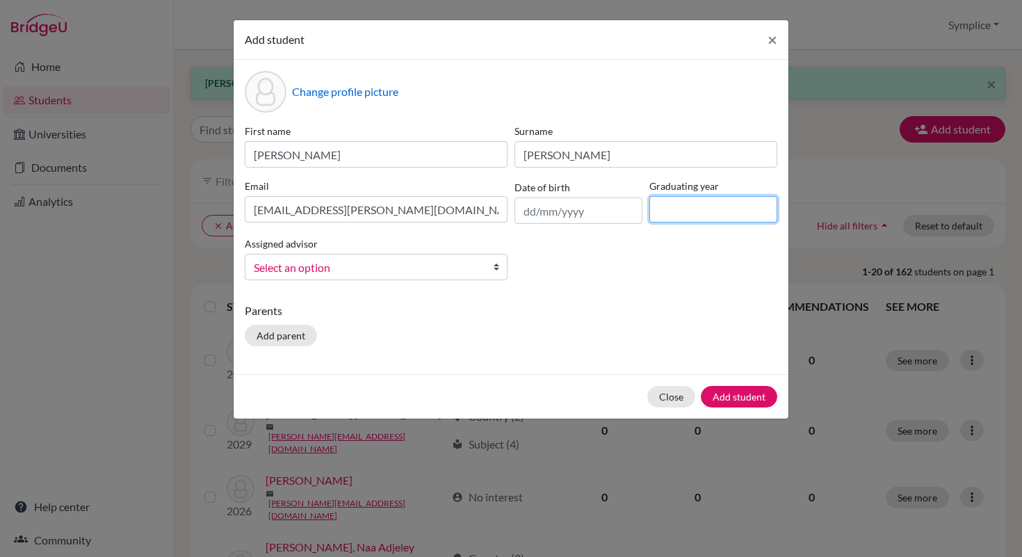
click at [667, 213] on input at bounding box center [713, 209] width 128 height 26
type input "2028"
click at [735, 400] on button "Add student" at bounding box center [739, 397] width 76 height 22
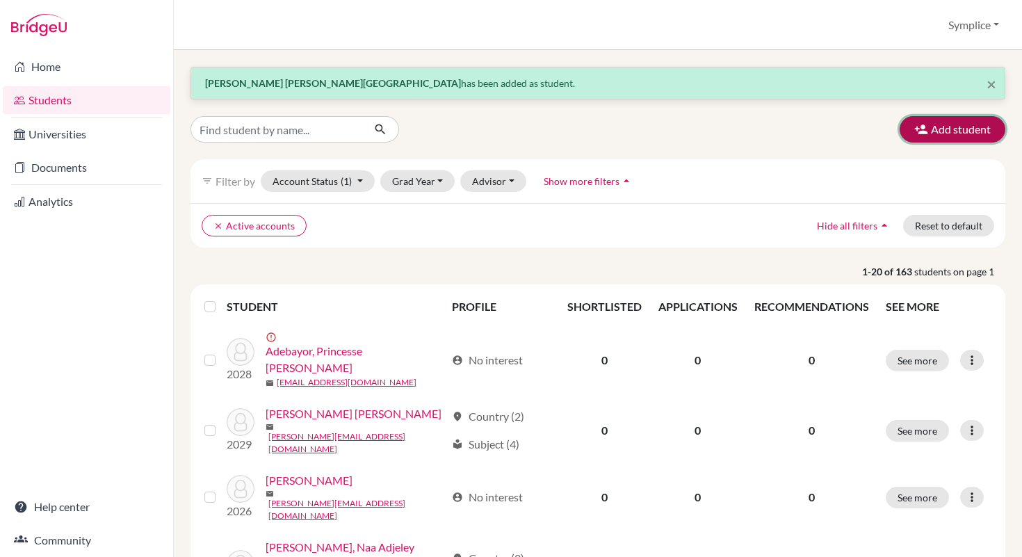
click at [938, 122] on button "Add student" at bounding box center [952, 129] width 106 height 26
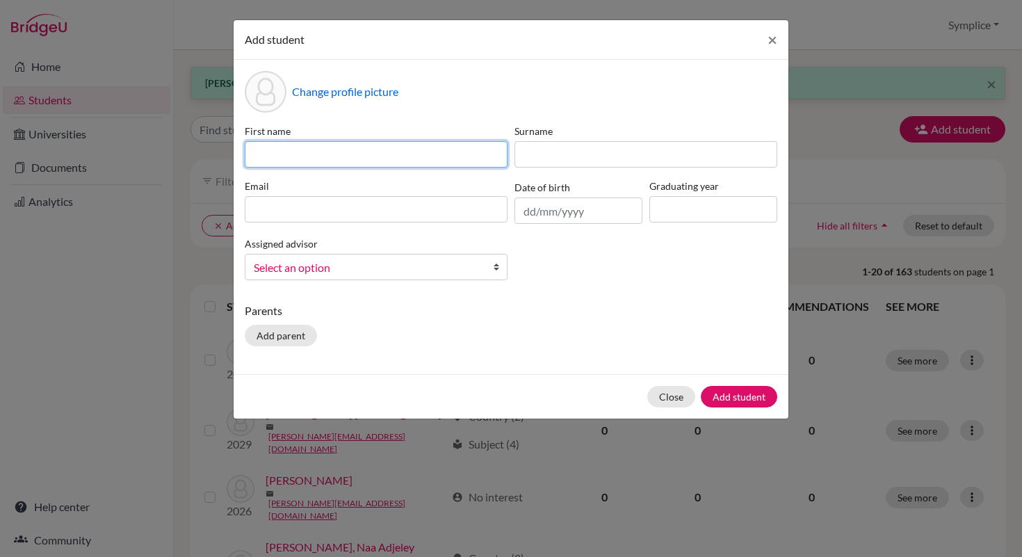
click at [459, 161] on input at bounding box center [376, 154] width 263 height 26
type input "Kamel"
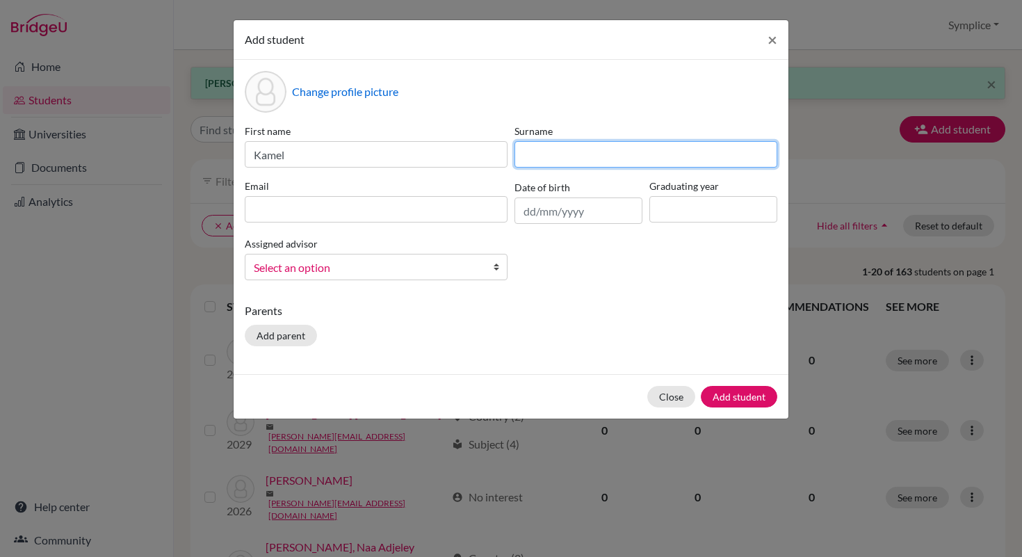
click at [589, 155] on input at bounding box center [645, 154] width 263 height 26
type input "Siklawi"
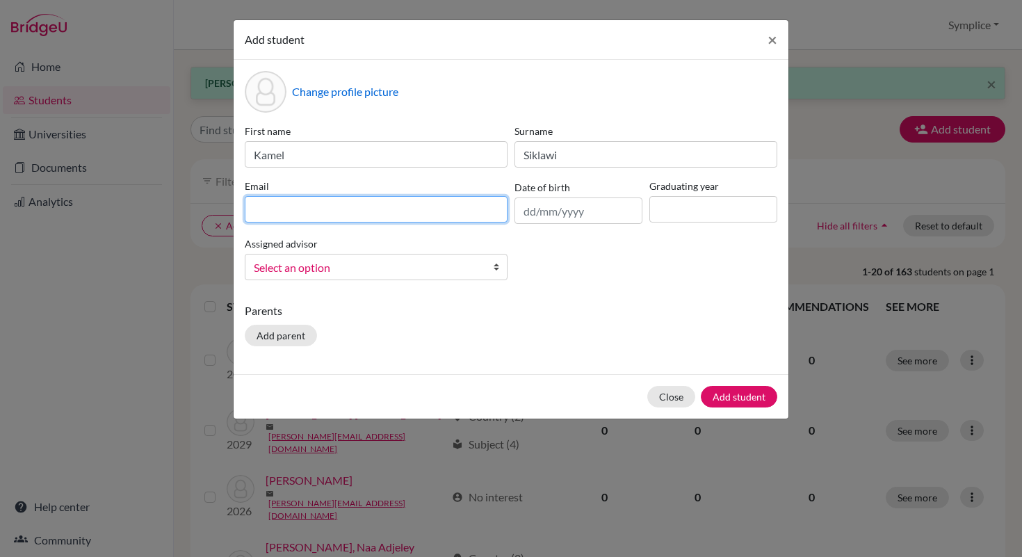
click at [373, 216] on input at bounding box center [376, 209] width 263 height 26
type input "[PERSON_NAME][EMAIL_ADDRESS][DOMAIN_NAME]"
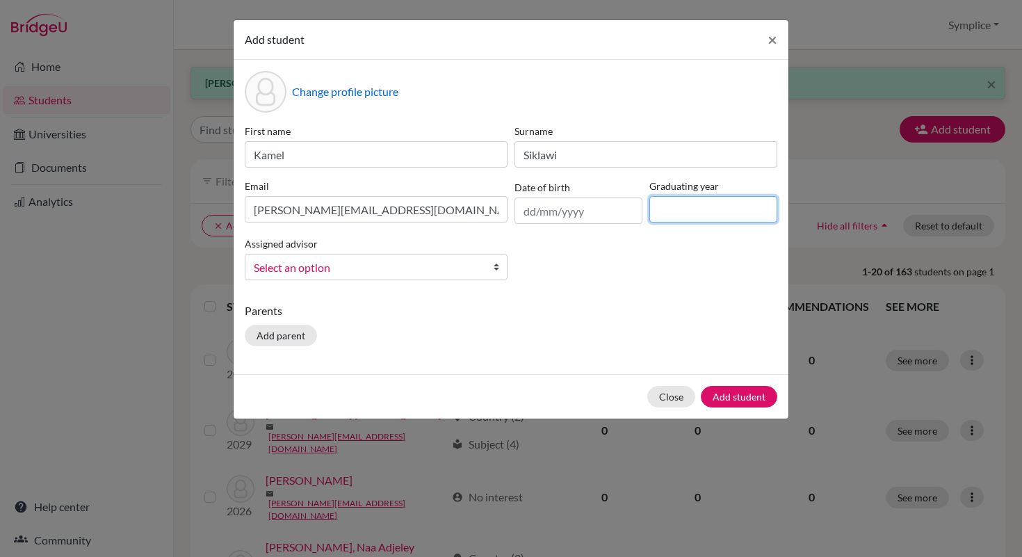
click at [690, 207] on input at bounding box center [713, 209] width 128 height 26
type input "2028"
click at [742, 389] on button "Add student" at bounding box center [739, 397] width 76 height 22
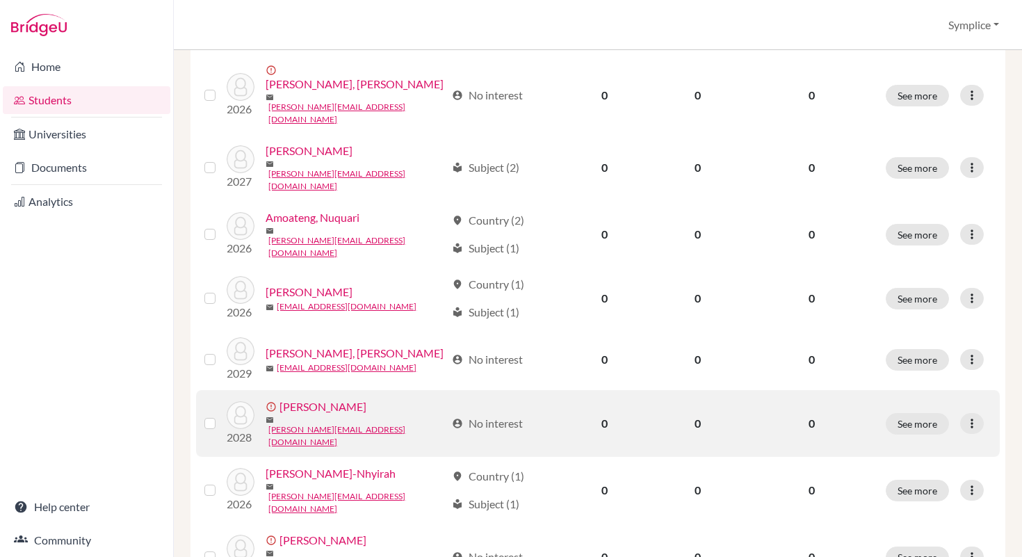
scroll to position [1095, 0]
